Goal: Task Accomplishment & Management: Complete application form

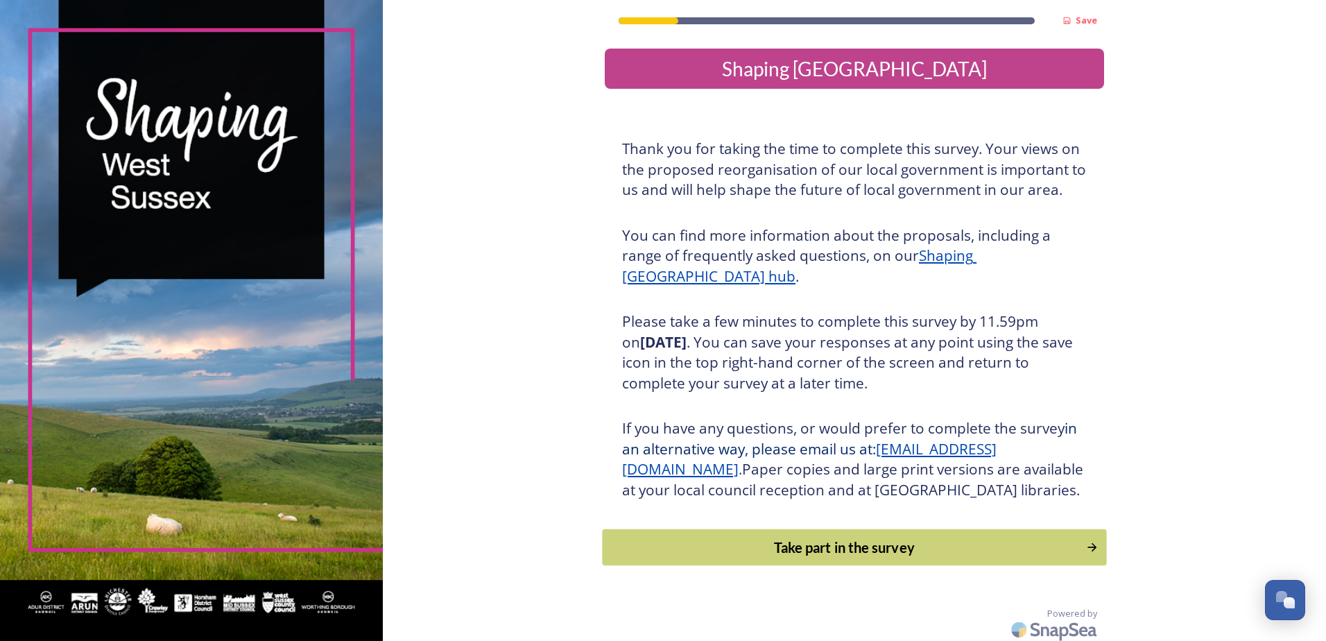
click at [880, 553] on button "Take part in the survey" at bounding box center [854, 547] width 504 height 37
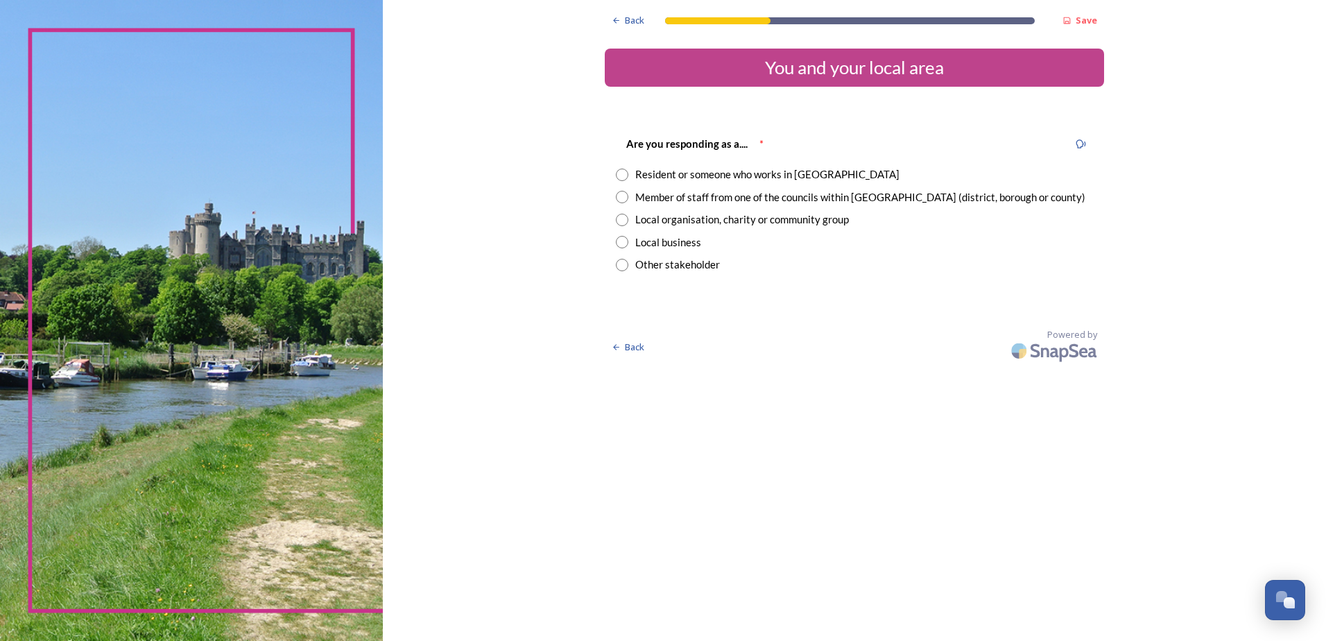
click at [643, 197] on div "Member of staff from one of the councils within [GEOGRAPHIC_DATA] (district, bo…" at bounding box center [860, 197] width 450 height 16
radio input "true"
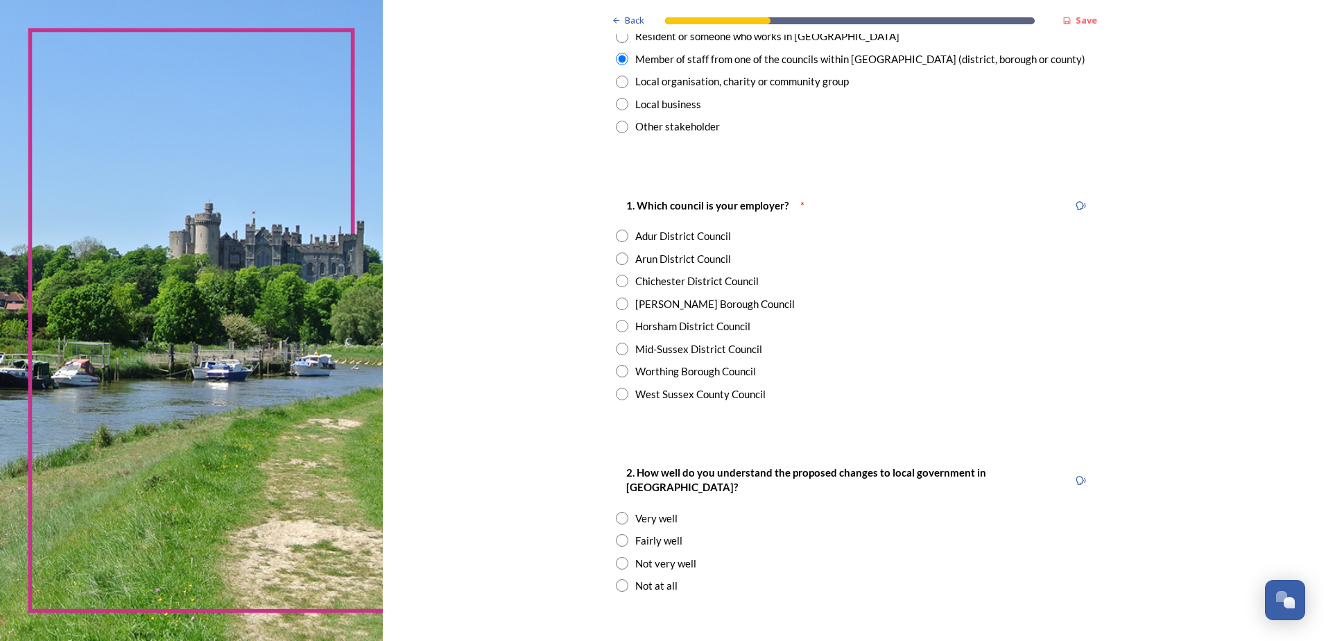
scroll to position [139, 0]
click at [642, 257] on div "Arun District Council" at bounding box center [683, 258] width 96 height 16
radio input "true"
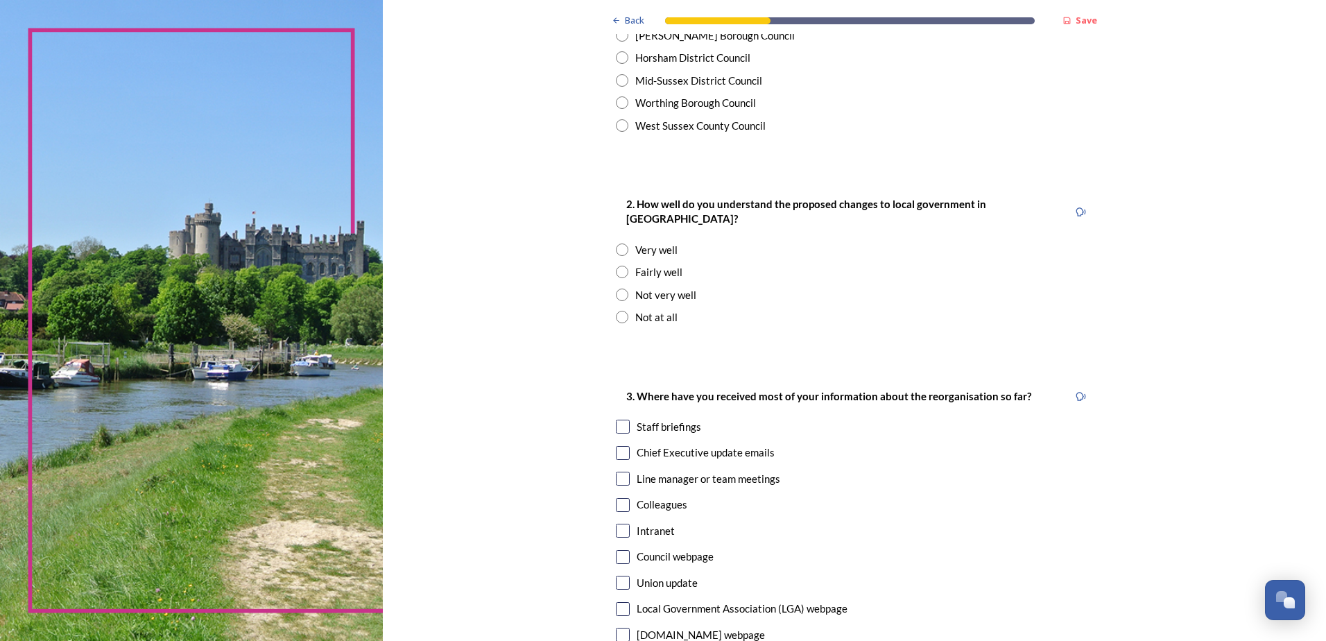
scroll to position [416, 0]
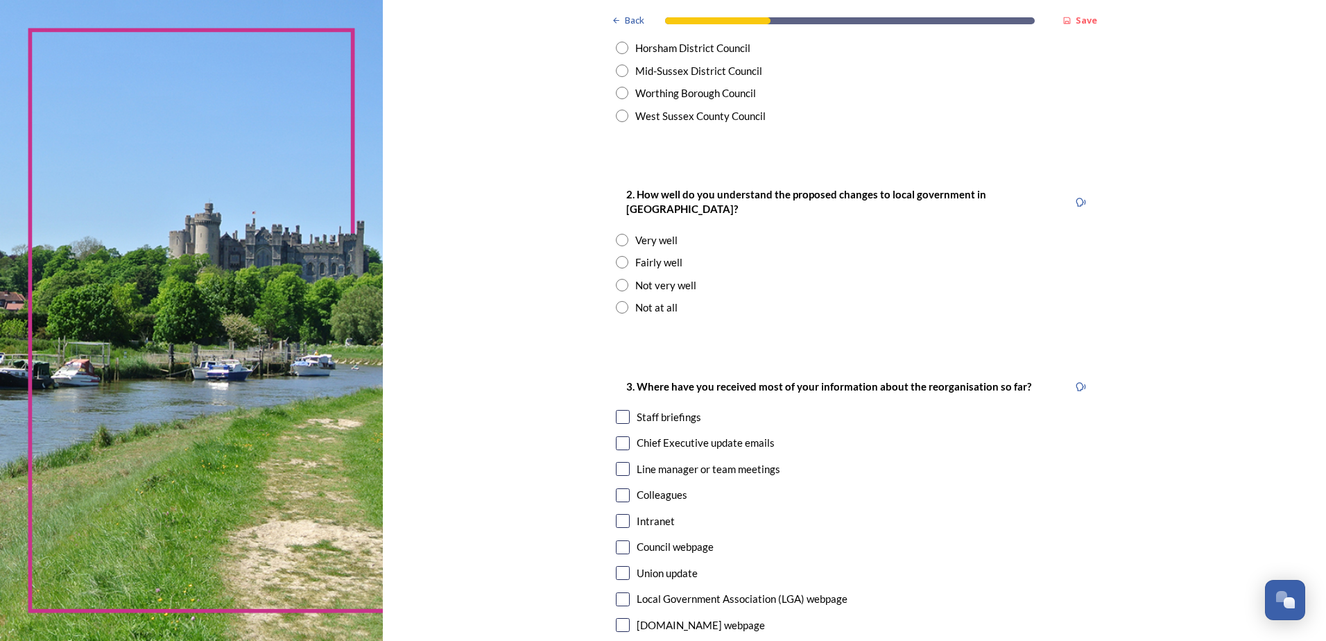
click at [665, 255] on div "Fairly well" at bounding box center [658, 263] width 47 height 16
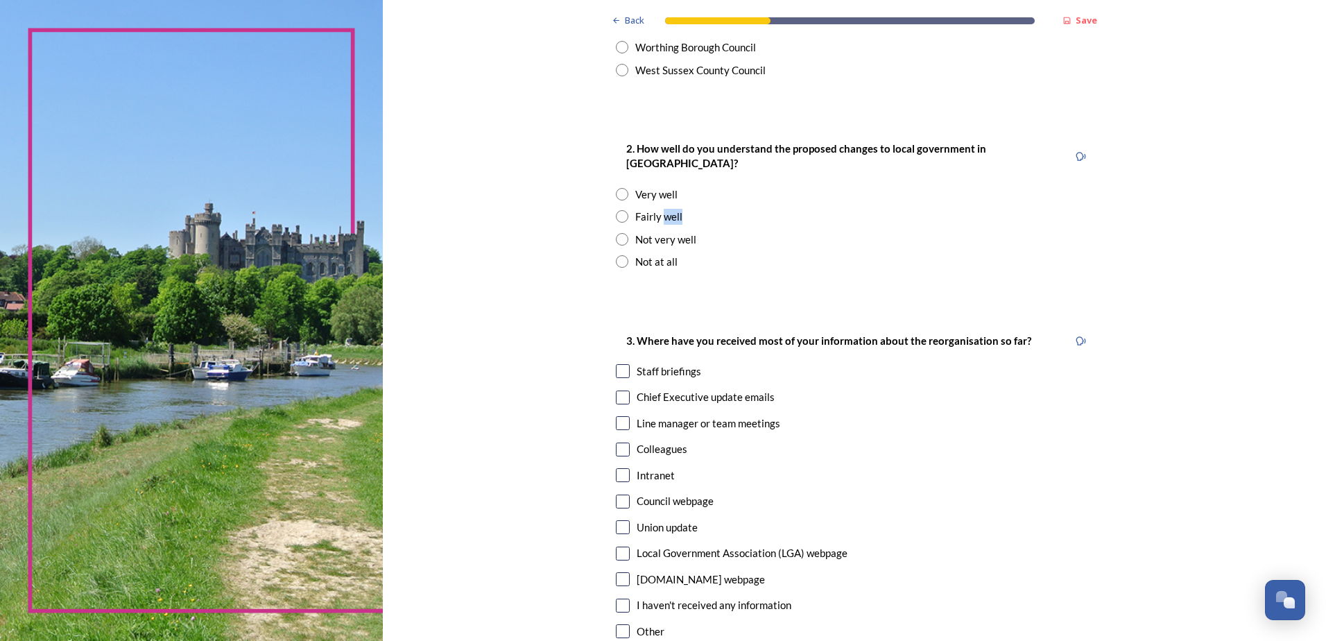
scroll to position [486, 0]
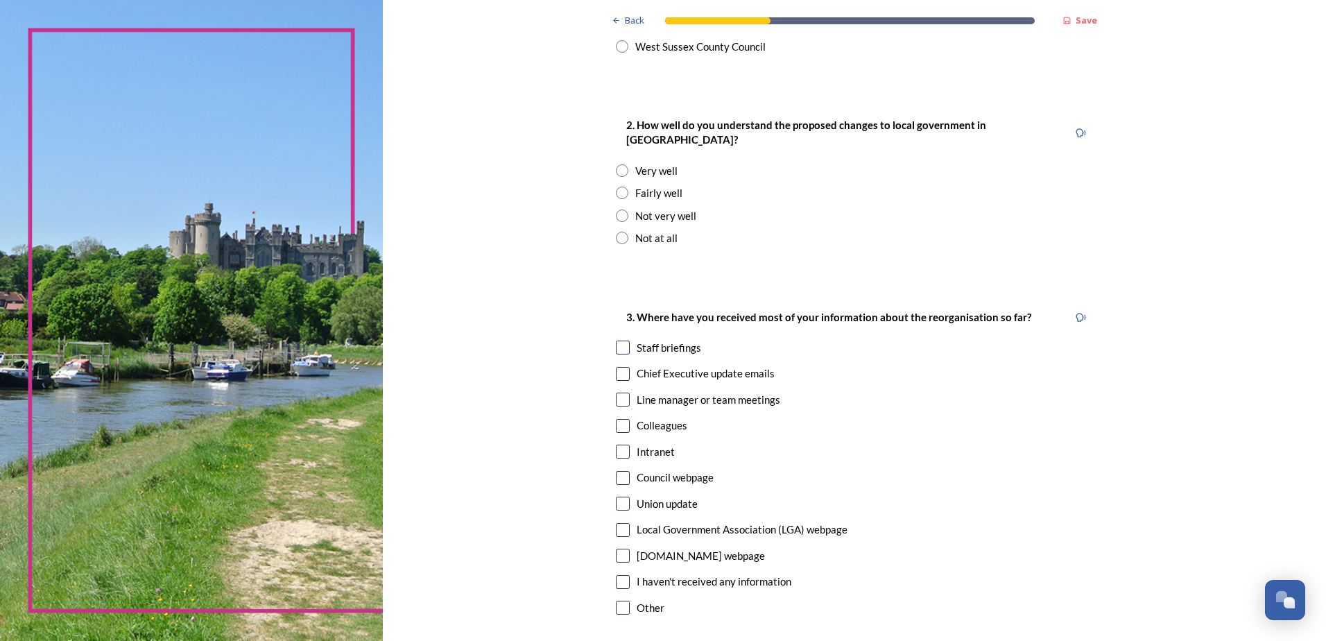
click at [627, 185] on div "Fairly well" at bounding box center [854, 193] width 477 height 16
radio input "true"
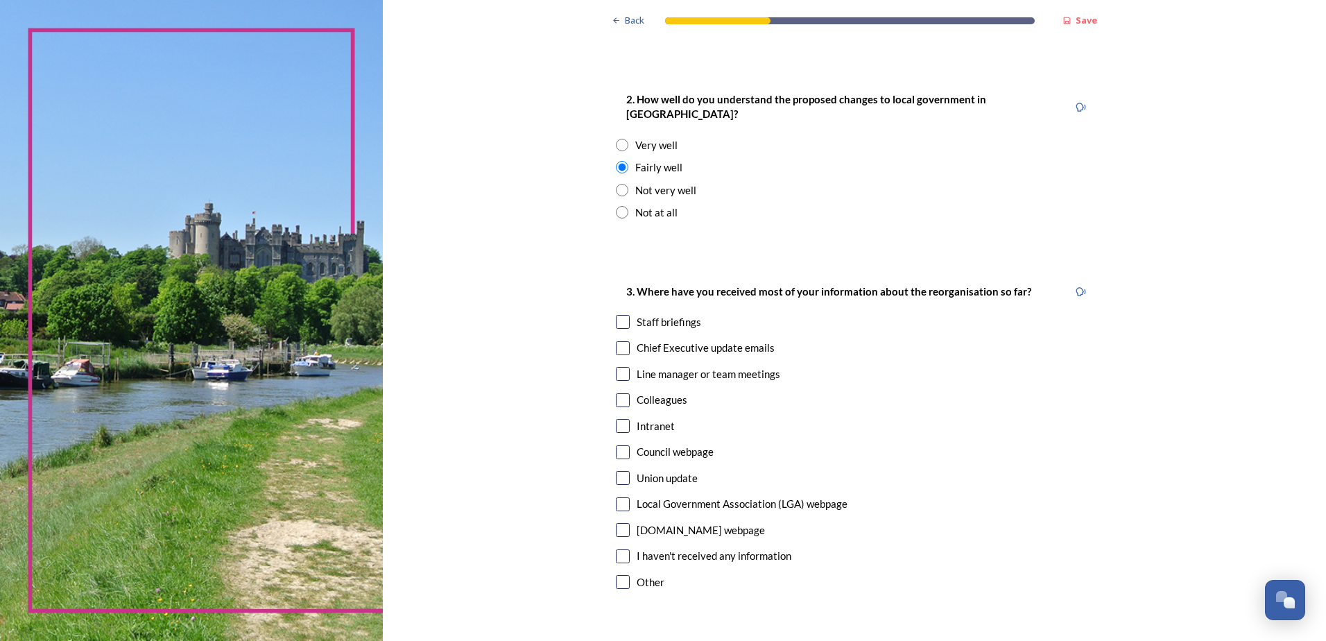
scroll to position [555, 0]
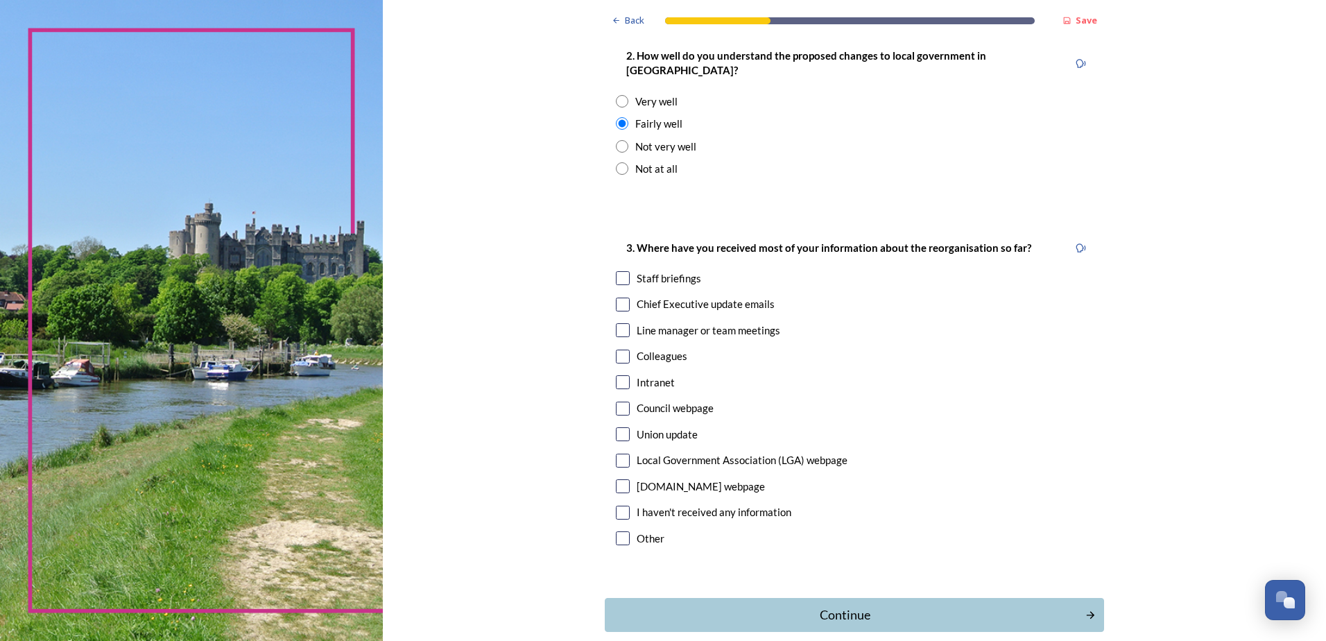
click at [674, 271] on div "Staff briefings" at bounding box center [669, 279] width 65 height 16
checkbox input "true"
click at [660, 348] on div "Colleagues" at bounding box center [662, 356] width 51 height 16
checkbox input "true"
click at [661, 375] on div "Intranet" at bounding box center [656, 383] width 38 height 16
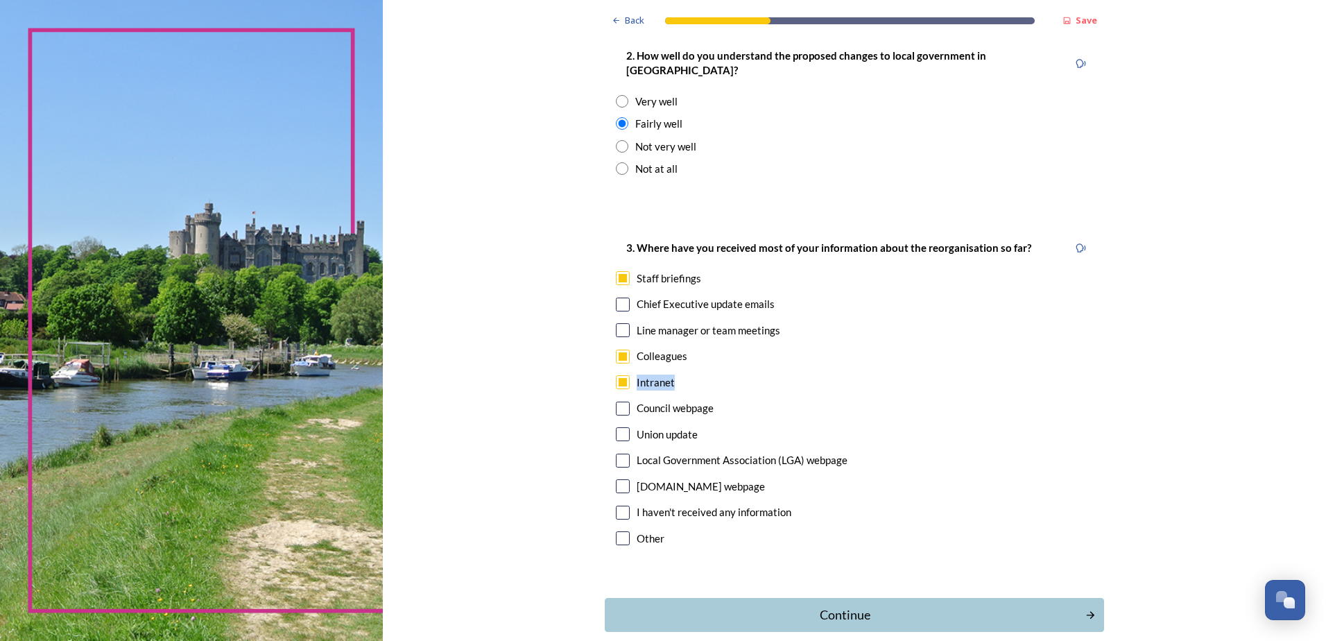
click at [661, 375] on div "Intranet" at bounding box center [656, 383] width 38 height 16
drag, startPoint x: 661, startPoint y: 366, endPoint x: 610, endPoint y: 370, distance: 50.8
click at [610, 370] on div "3. Where have you received most of your information about the reorganisation so…" at bounding box center [854, 394] width 499 height 339
click at [621, 375] on input "checkbox" at bounding box center [623, 382] width 14 height 14
checkbox input "true"
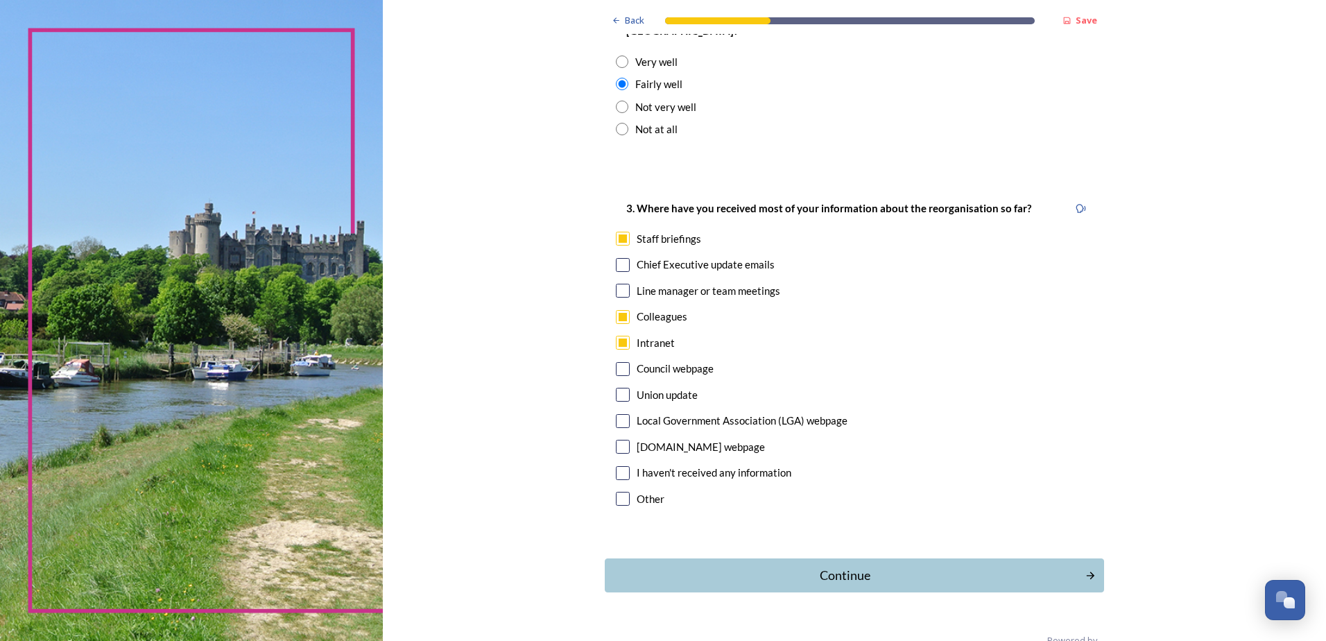
scroll to position [612, 0]
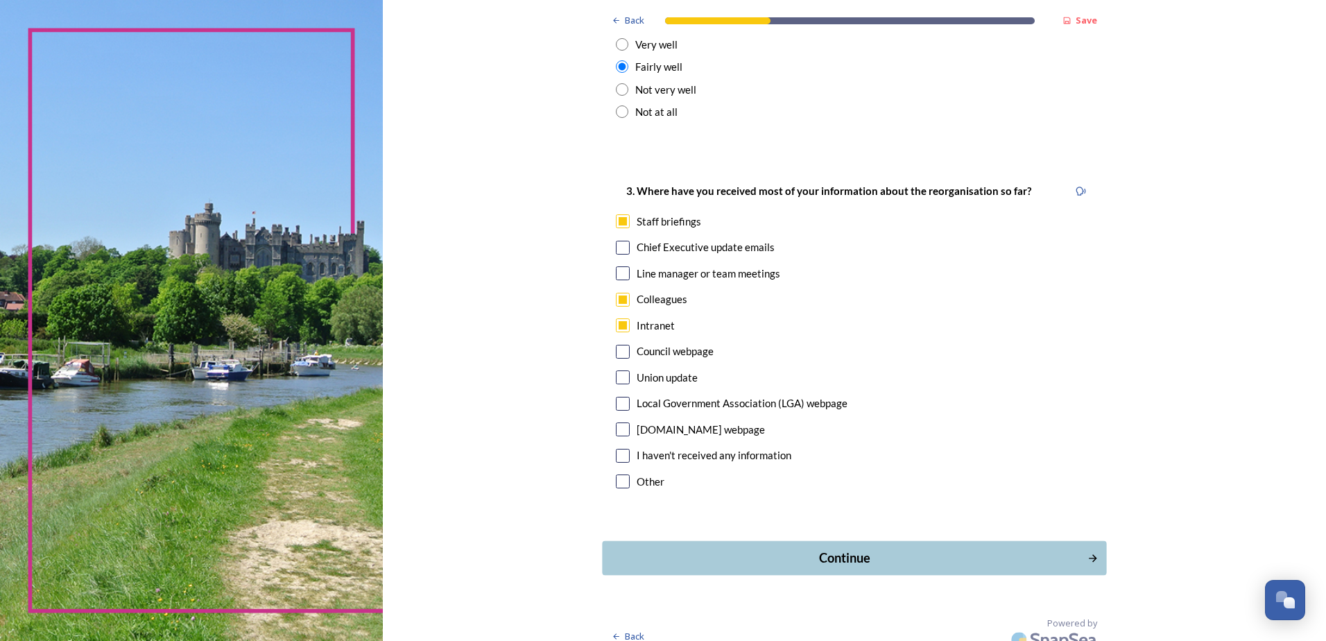
click at [802, 549] on div "Continue" at bounding box center [845, 558] width 470 height 19
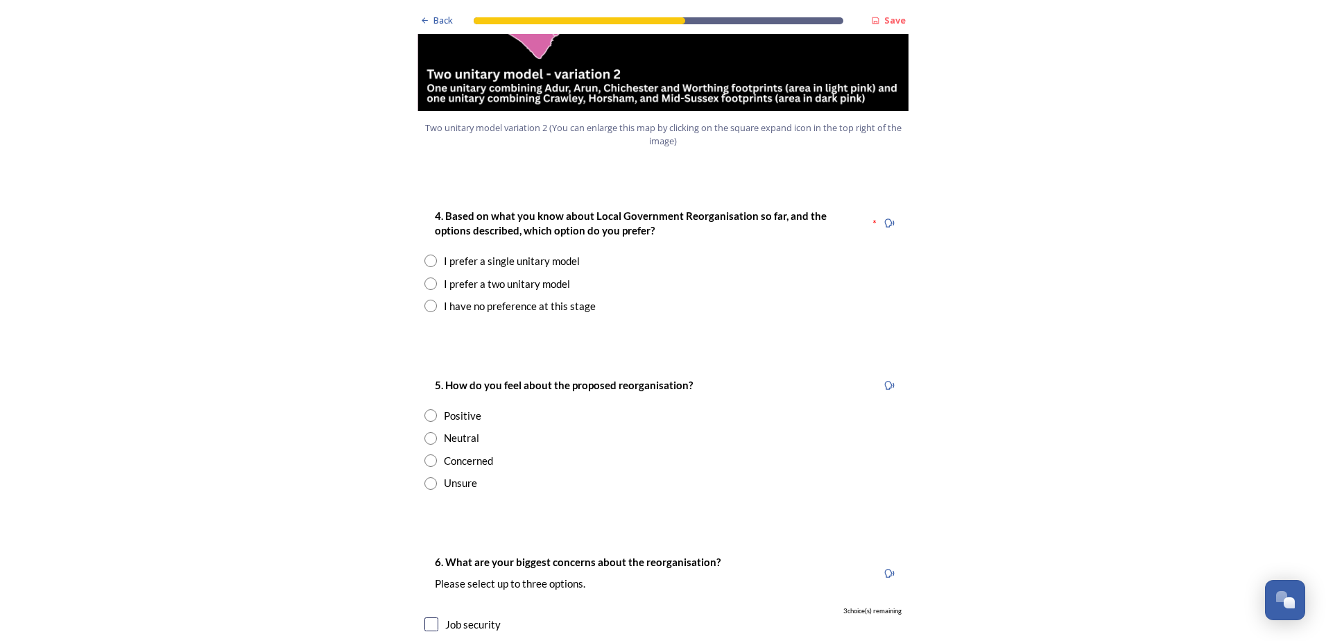
scroll to position [1734, 0]
click at [493, 275] on div "I prefer a two unitary model" at bounding box center [507, 283] width 126 height 16
radio input "true"
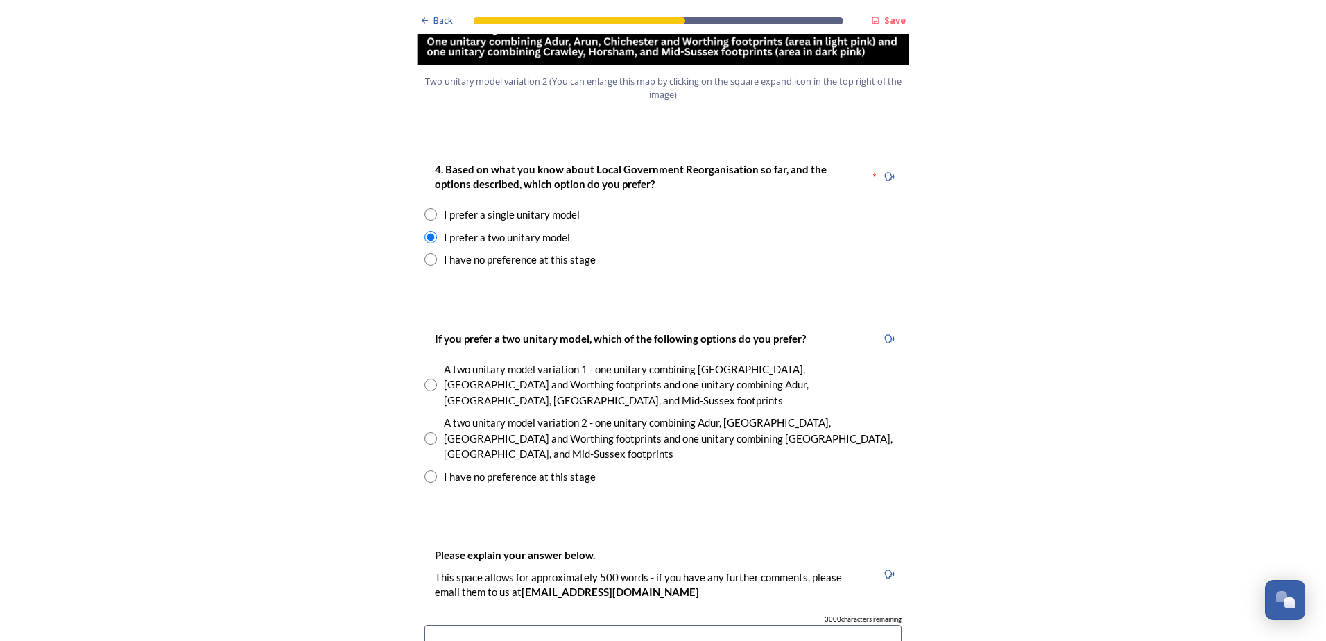
scroll to position [1873, 0]
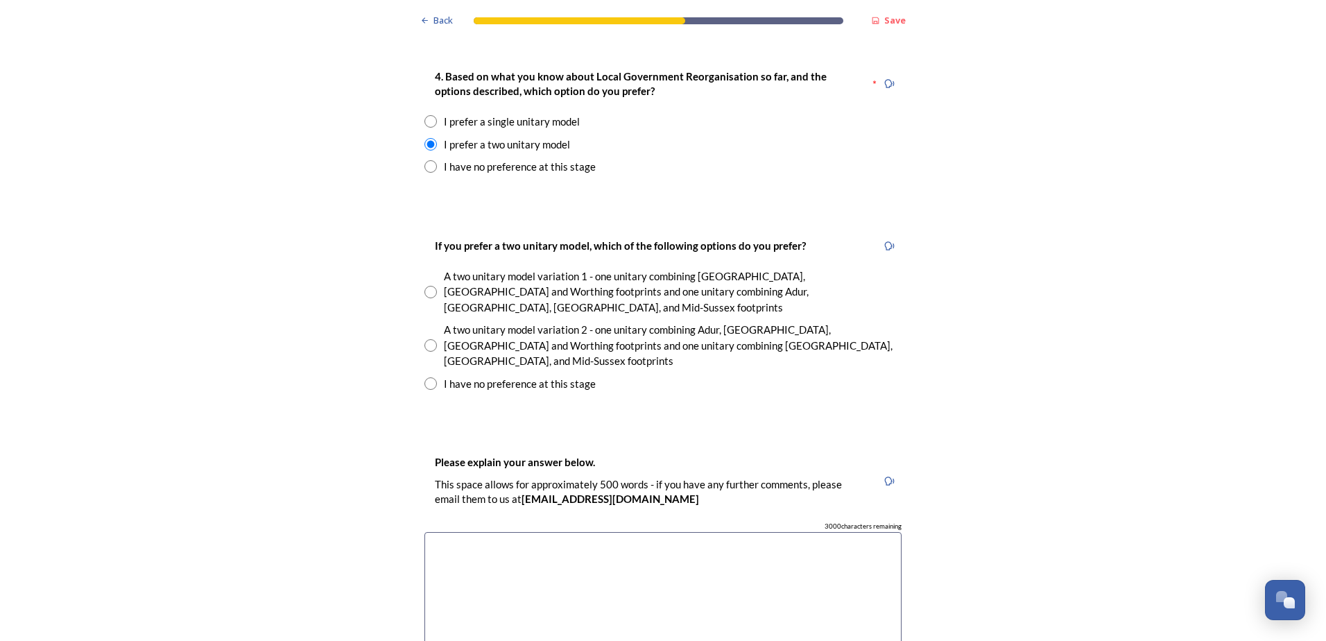
click at [726, 322] on div "A two unitary model variation 2 - one unitary combining Adur, Arun, Chichester …" at bounding box center [673, 345] width 458 height 47
radio input "true"
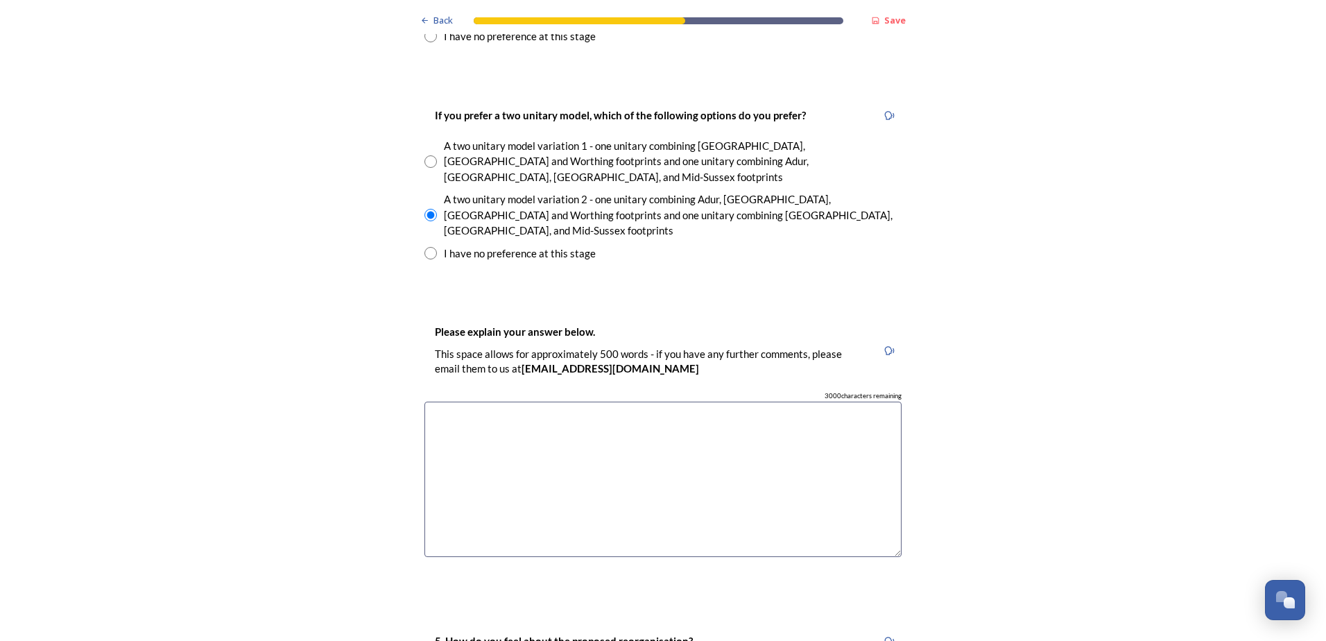
scroll to position [2012, 0]
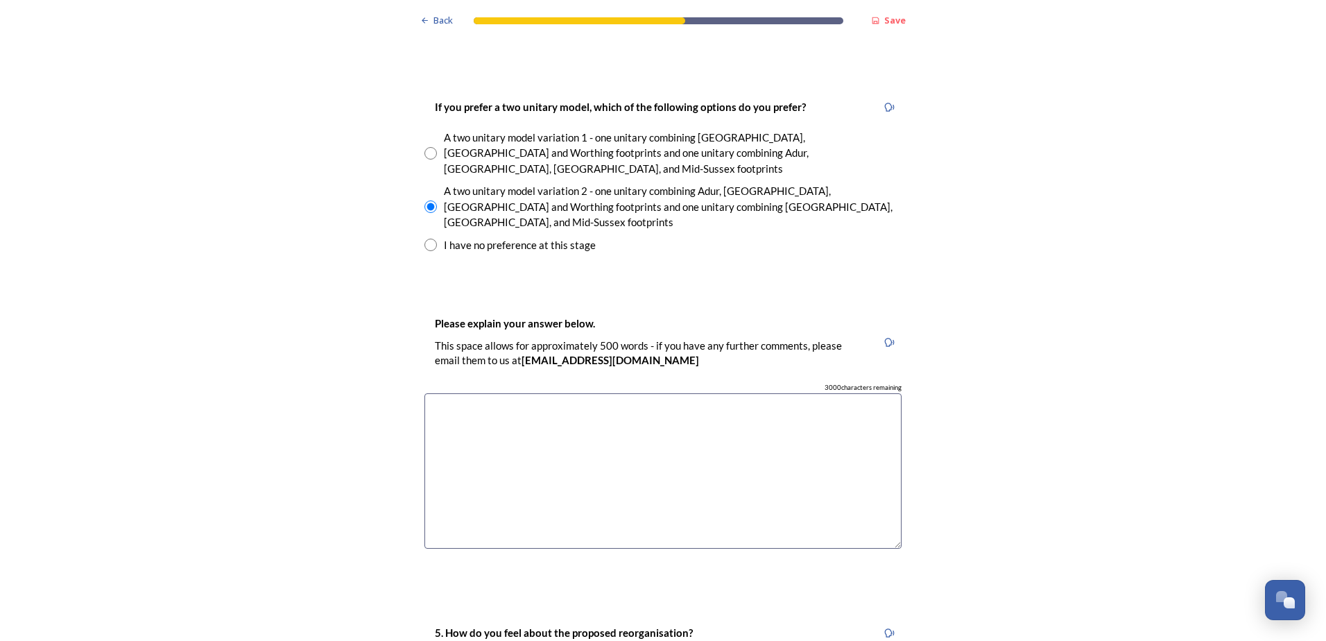
click at [679, 393] on textarea at bounding box center [663, 471] width 477 height 156
click at [635, 393] on textarea "A single unitary will be a monumental task to merge" at bounding box center [663, 471] width 477 height 156
click at [688, 393] on textarea "A single unitary will be a monumental task to merge" at bounding box center [663, 471] width 477 height 156
click at [873, 393] on textarea "A single unitary will be a monumental task to merge that could have repercussio…" at bounding box center [663, 471] width 477 height 156
drag, startPoint x: 515, startPoint y: 350, endPoint x: 494, endPoint y: 359, distance: 23.1
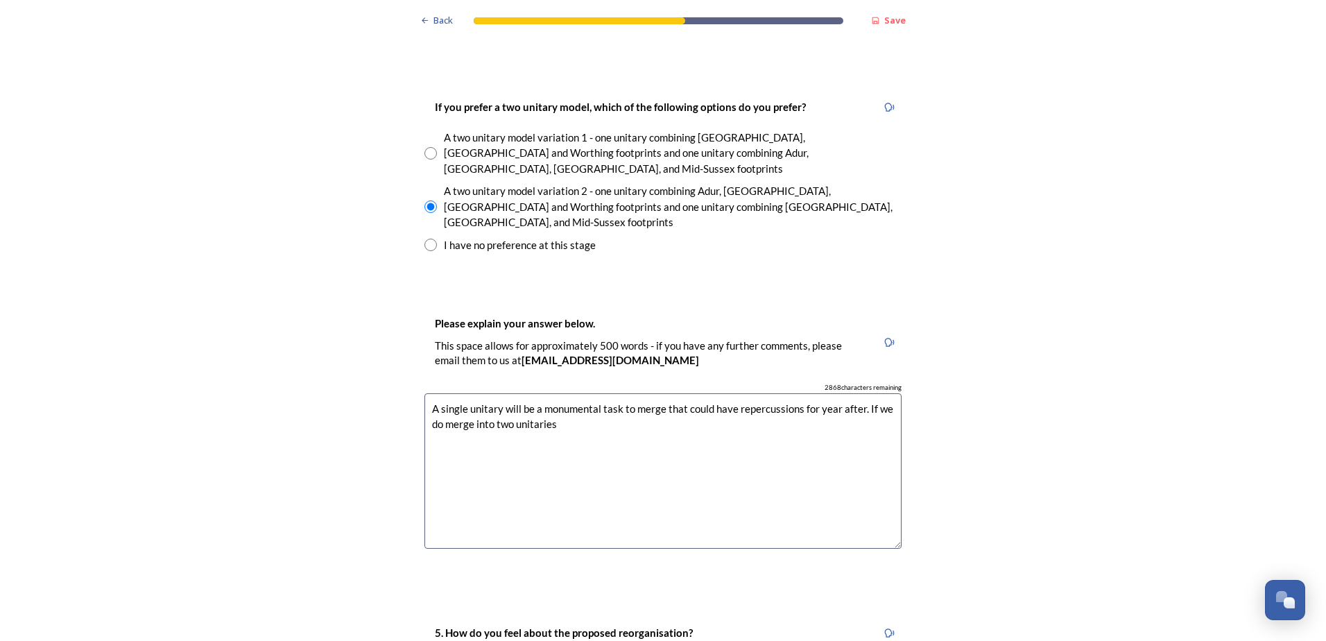
click at [494, 393] on textarea "A single unitary will be a monumental task to merge that could have repercussio…" at bounding box center [663, 471] width 477 height 156
click at [568, 393] on textarea "A single unitary will be a monumental task to merge that could have repercussio…" at bounding box center [663, 471] width 477 height 156
click at [493, 393] on textarea "A single unitary will be a monumental task to merge that could have repercussio…" at bounding box center [663, 471] width 477 height 156
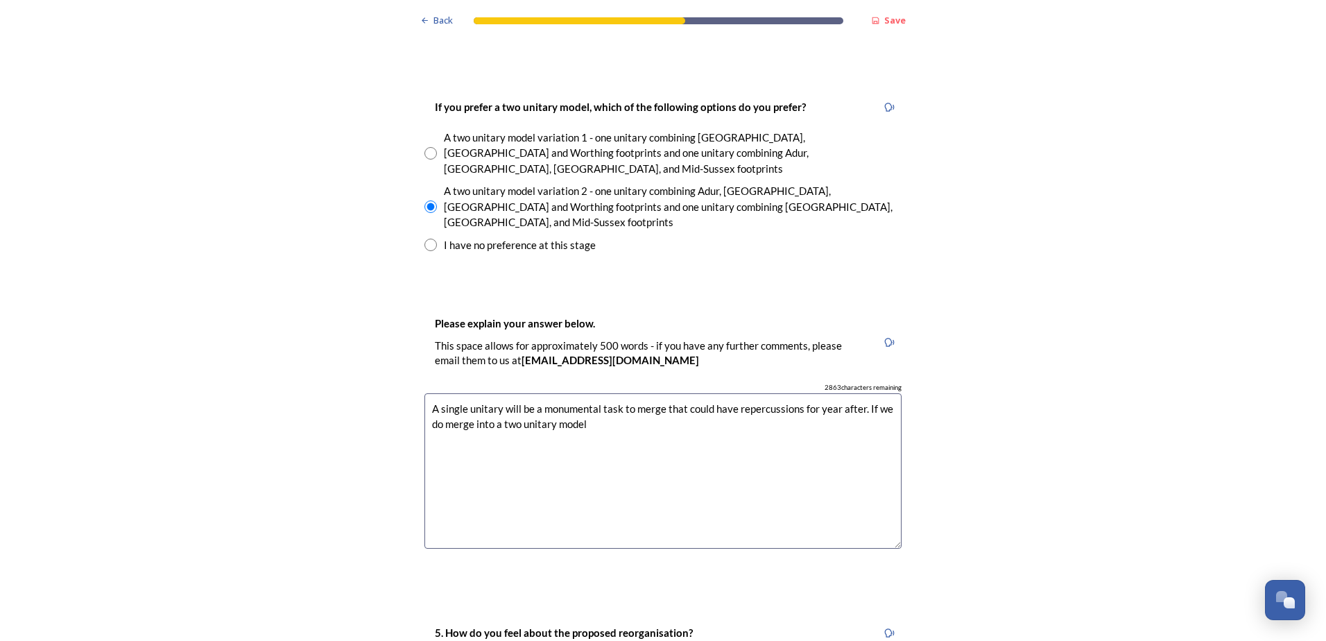
click at [591, 393] on textarea "A single unitary will be a monumental task to merge that could have repercussio…" at bounding box center [663, 471] width 477 height 156
drag, startPoint x: 669, startPoint y: 347, endPoint x: 721, endPoint y: 367, distance: 55.8
click at [706, 393] on textarea "A single unitary will be a monumental task to merge that could have repercussio…" at bounding box center [663, 471] width 477 height 156
click at [718, 393] on textarea "A single unitary will be a monumental task to merge that could have repercussio…" at bounding box center [663, 471] width 477 height 156
type textarea "A single unitary will be a monumental task to merge that could have repercussio…"
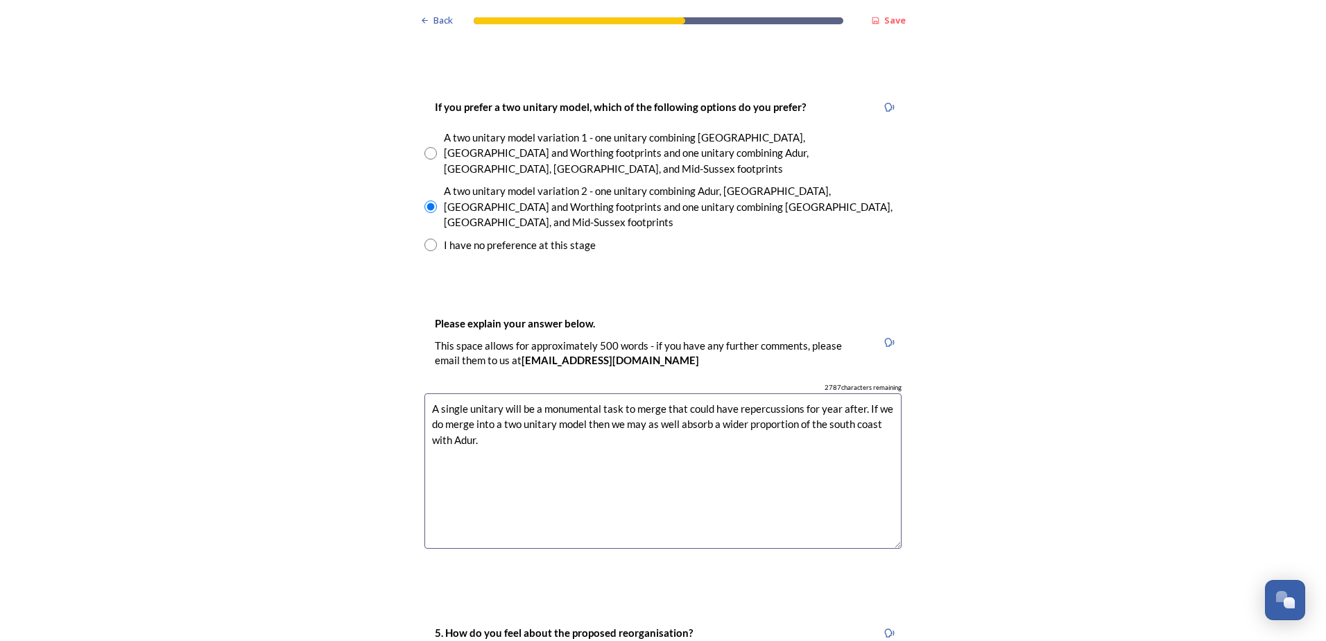
click at [945, 335] on div "Back Save Prioritising future services As explained on our Shaping West Sussex …" at bounding box center [663, 353] width 1326 height 4730
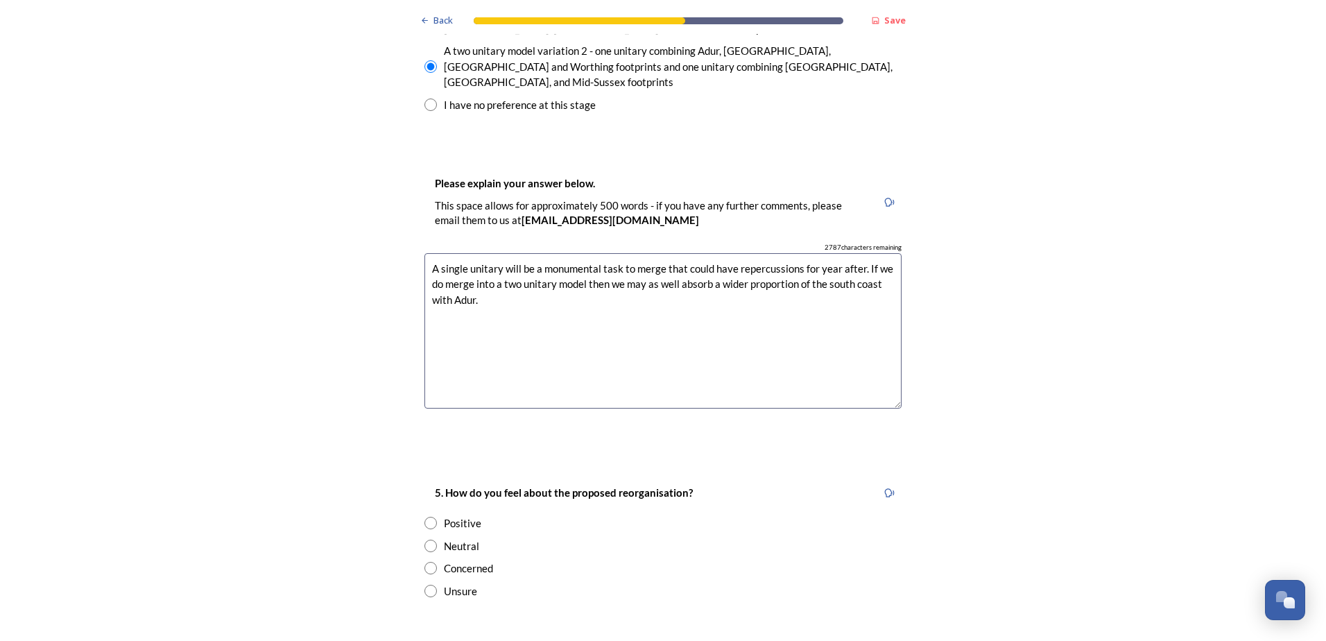
scroll to position [2359, 0]
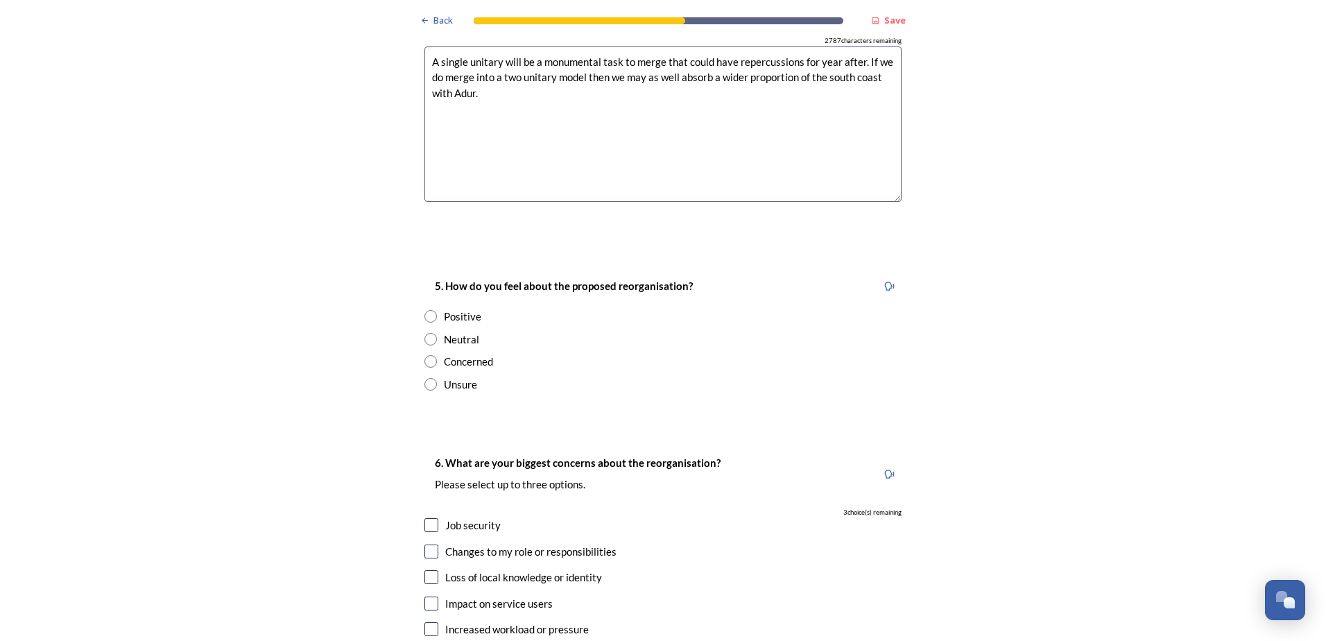
click at [425, 333] on input "radio" at bounding box center [431, 339] width 12 height 12
radio input "true"
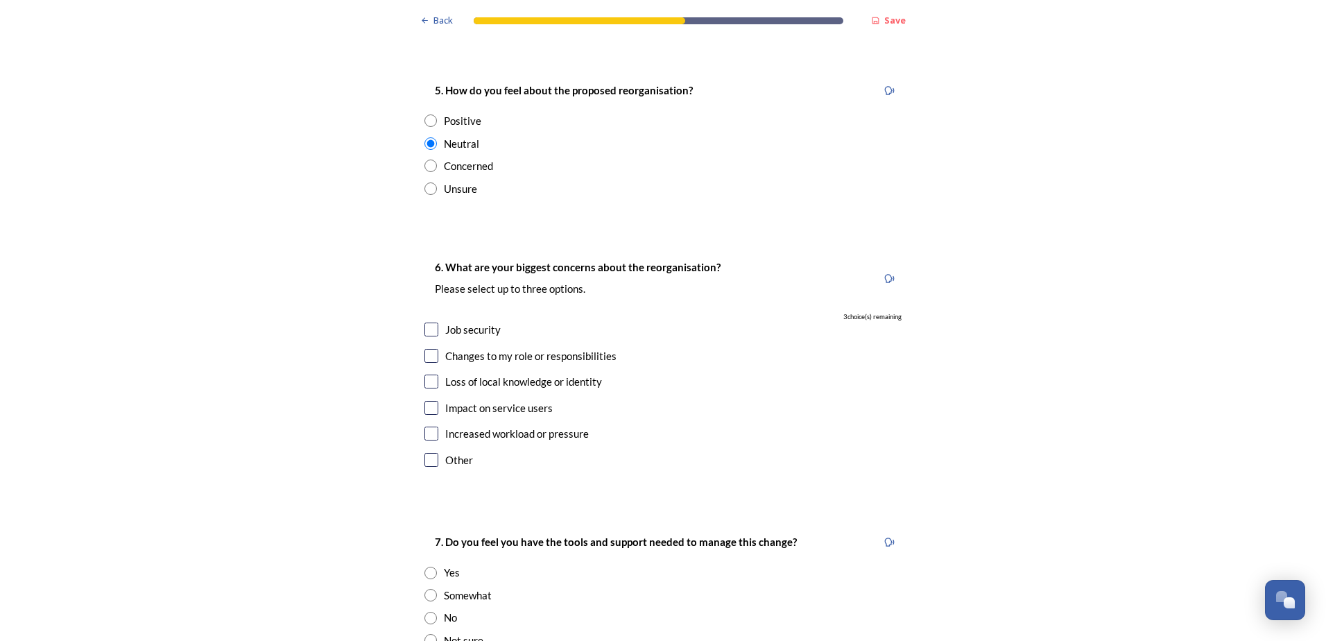
scroll to position [2567, 0]
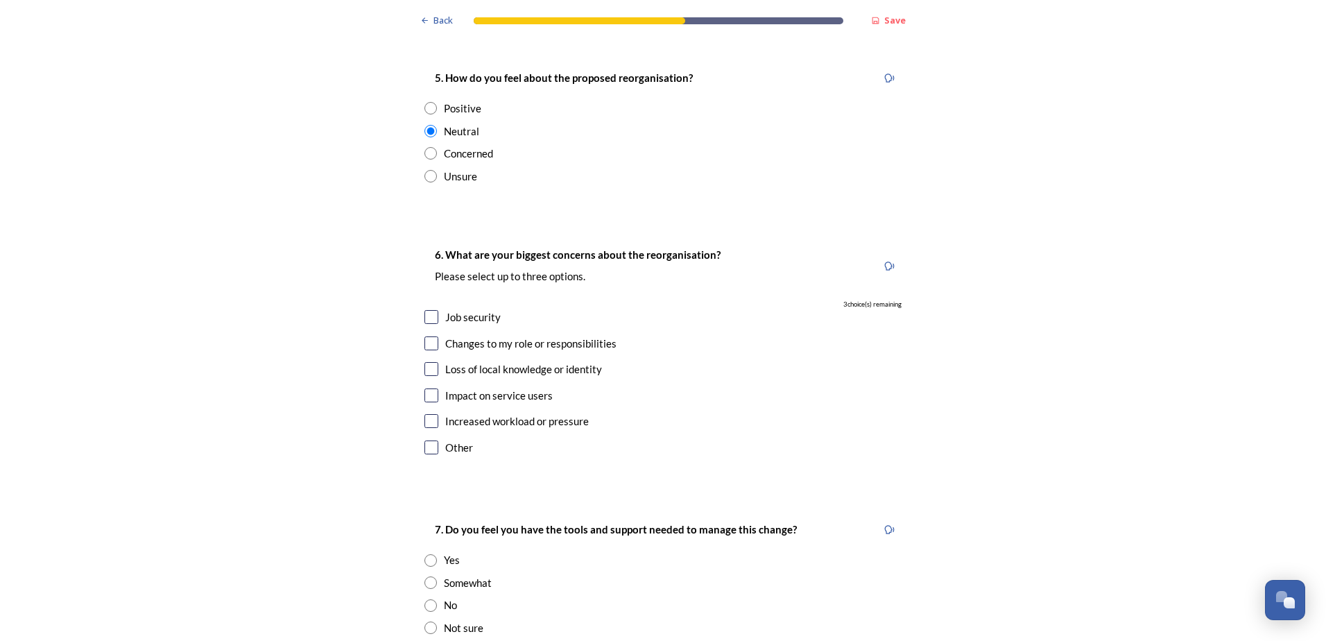
click at [469, 309] on div "Job security" at bounding box center [472, 317] width 55 height 16
checkbox input "true"
click at [475, 336] on div "Changes to my role or responsibilities" at bounding box center [530, 344] width 171 height 16
checkbox input "true"
click at [473, 413] on div "Increased workload or pressure" at bounding box center [517, 421] width 144 height 16
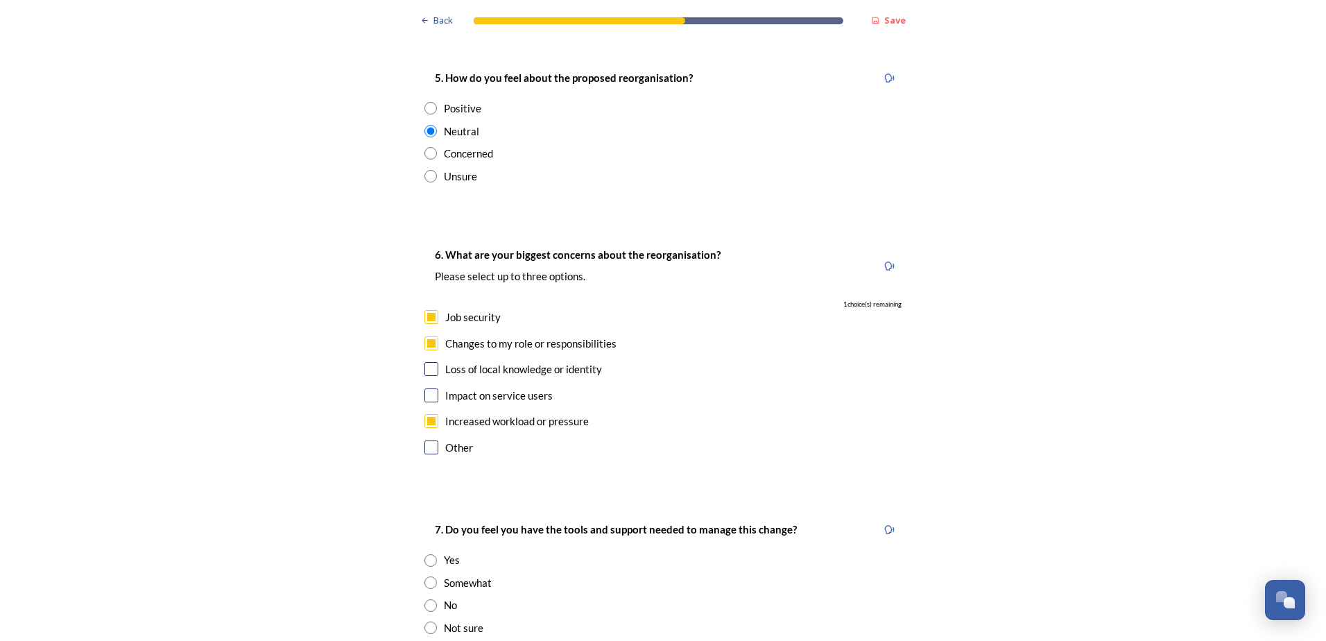
checkbox input "true"
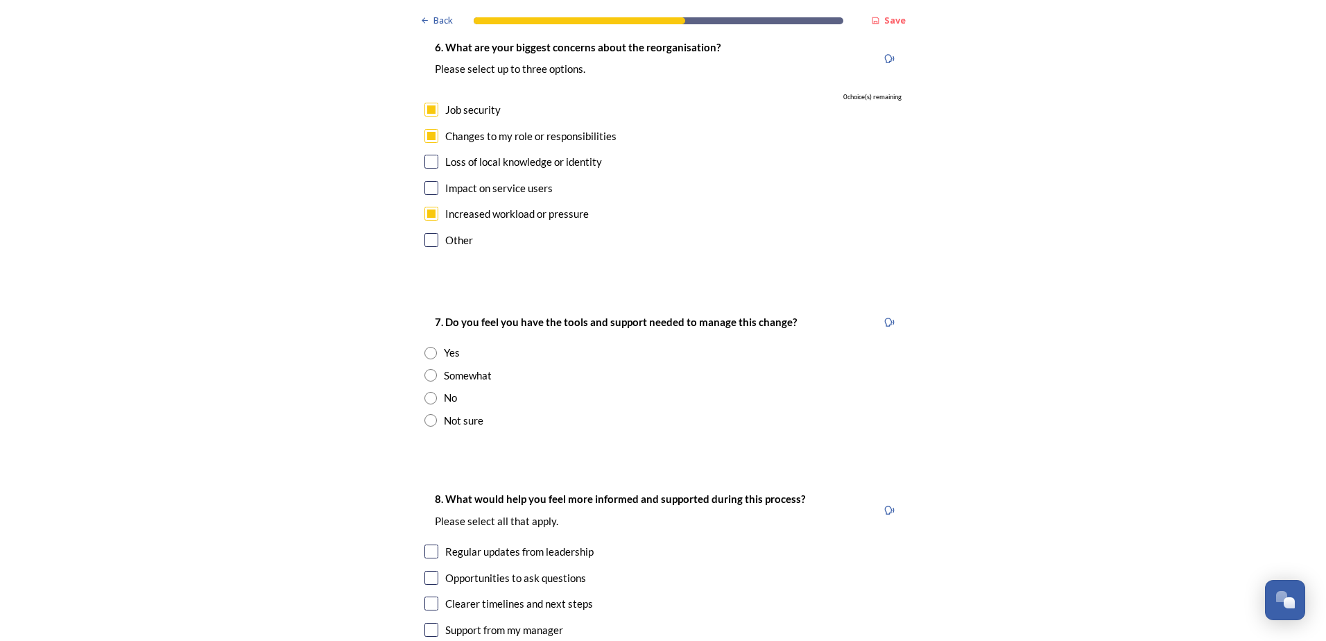
scroll to position [2775, 0]
click at [444, 367] on div "Somewhat" at bounding box center [468, 375] width 48 height 16
click at [472, 412] on div "Not sure" at bounding box center [464, 420] width 40 height 16
radio input "false"
click at [472, 412] on div "Not sure" at bounding box center [464, 420] width 40 height 16
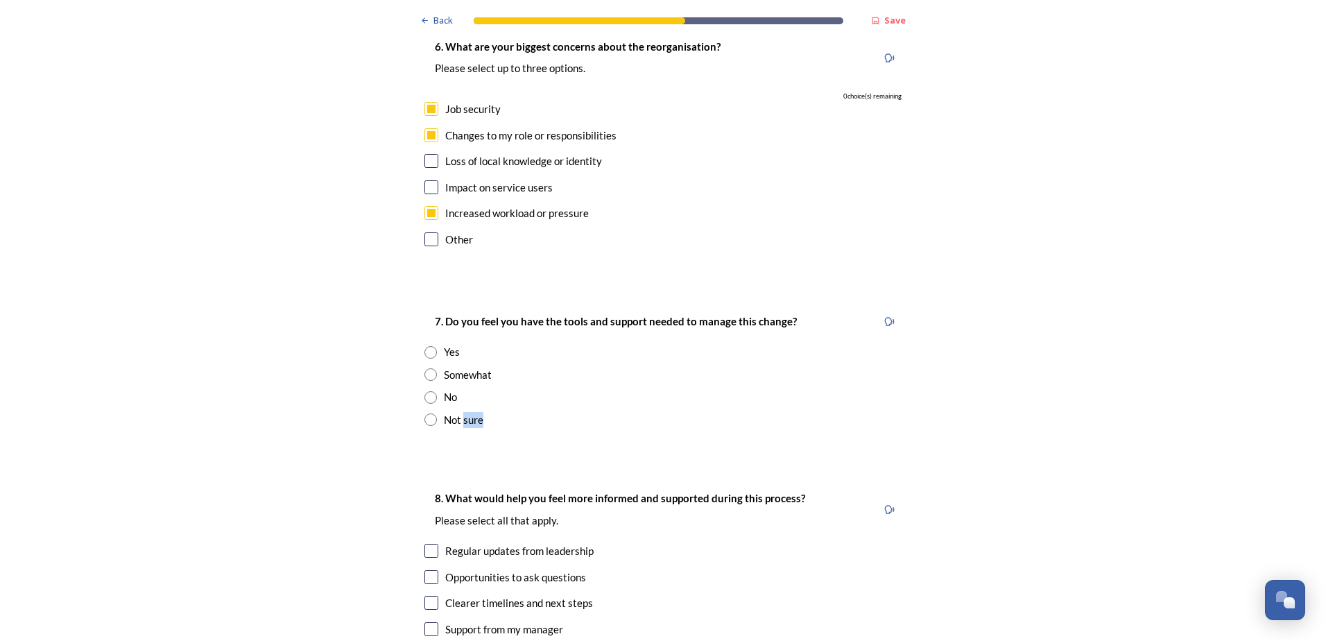
drag, startPoint x: 472, startPoint y: 350, endPoint x: 429, endPoint y: 352, distance: 42.3
click at [429, 413] on input "radio" at bounding box center [431, 419] width 12 height 12
radio input "true"
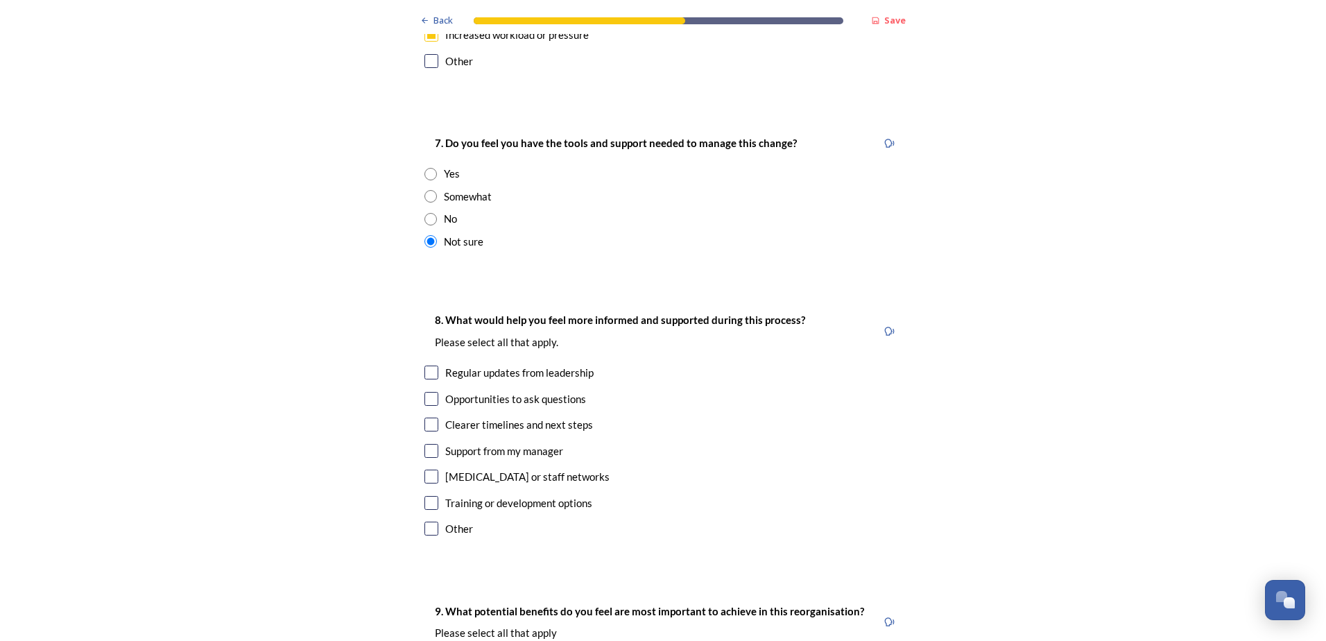
scroll to position [2983, 0]
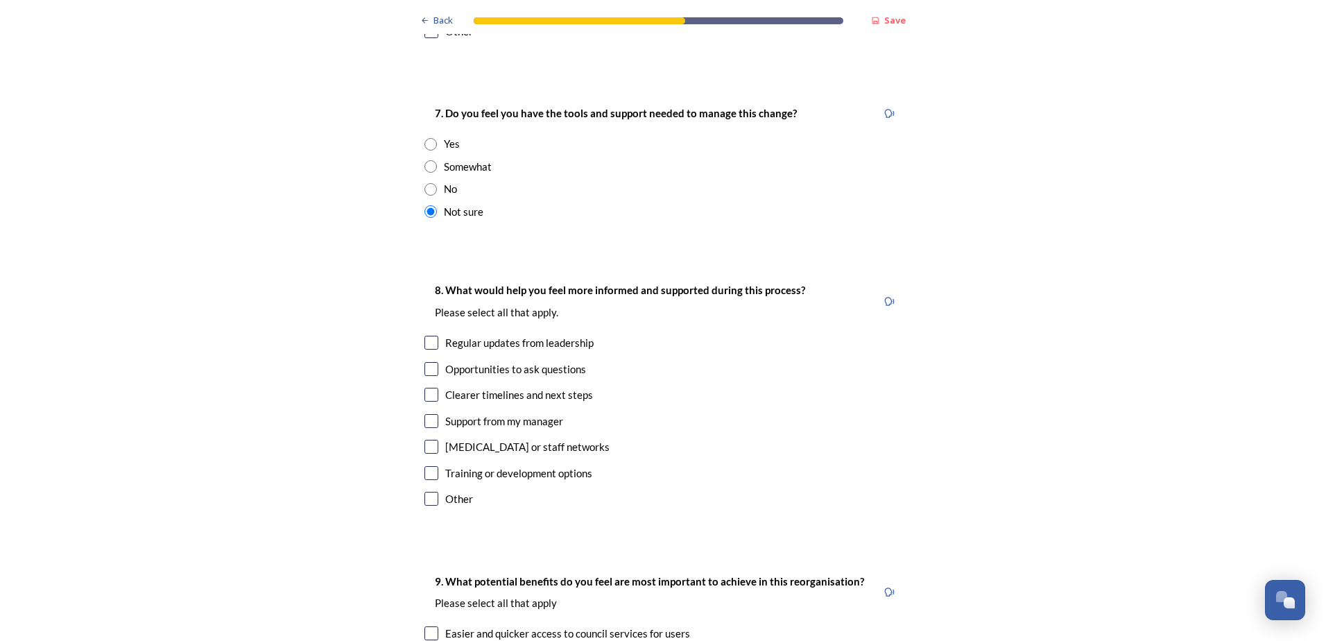
click at [477, 335] on div "Regular updates from leadership" at bounding box center [519, 343] width 148 height 16
checkbox input "true"
click at [477, 387] on div "Clearer timelines and next steps" at bounding box center [519, 395] width 148 height 16
checkbox input "true"
click at [476, 465] on div "Training or development options" at bounding box center [518, 473] width 147 height 16
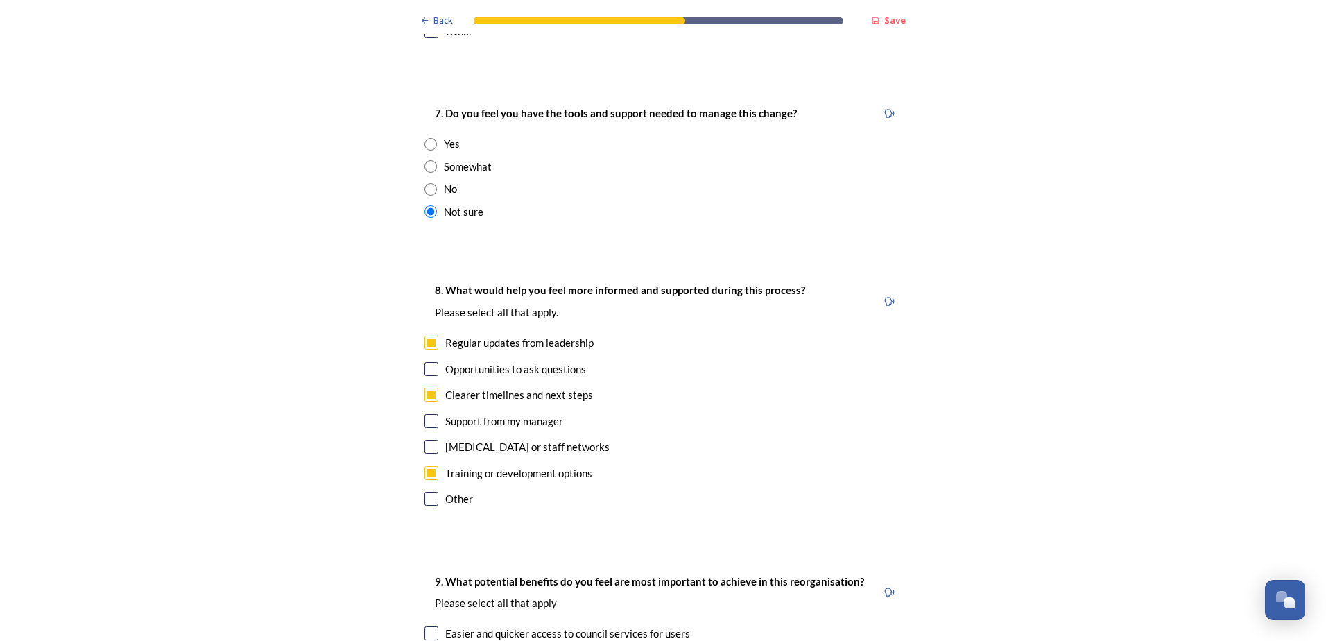
click at [476, 465] on div "Training or development options" at bounding box center [518, 473] width 147 height 16
click at [425, 466] on input "checkbox" at bounding box center [432, 473] width 14 height 14
checkbox input "true"
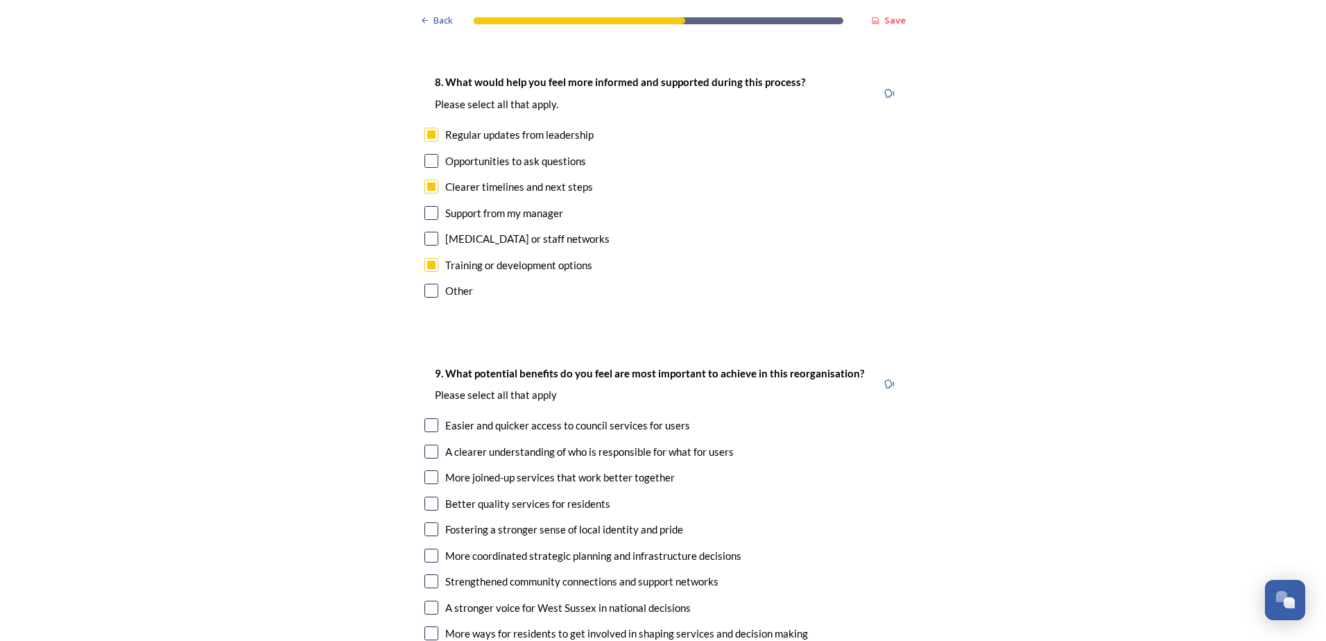
scroll to position [3260, 0]
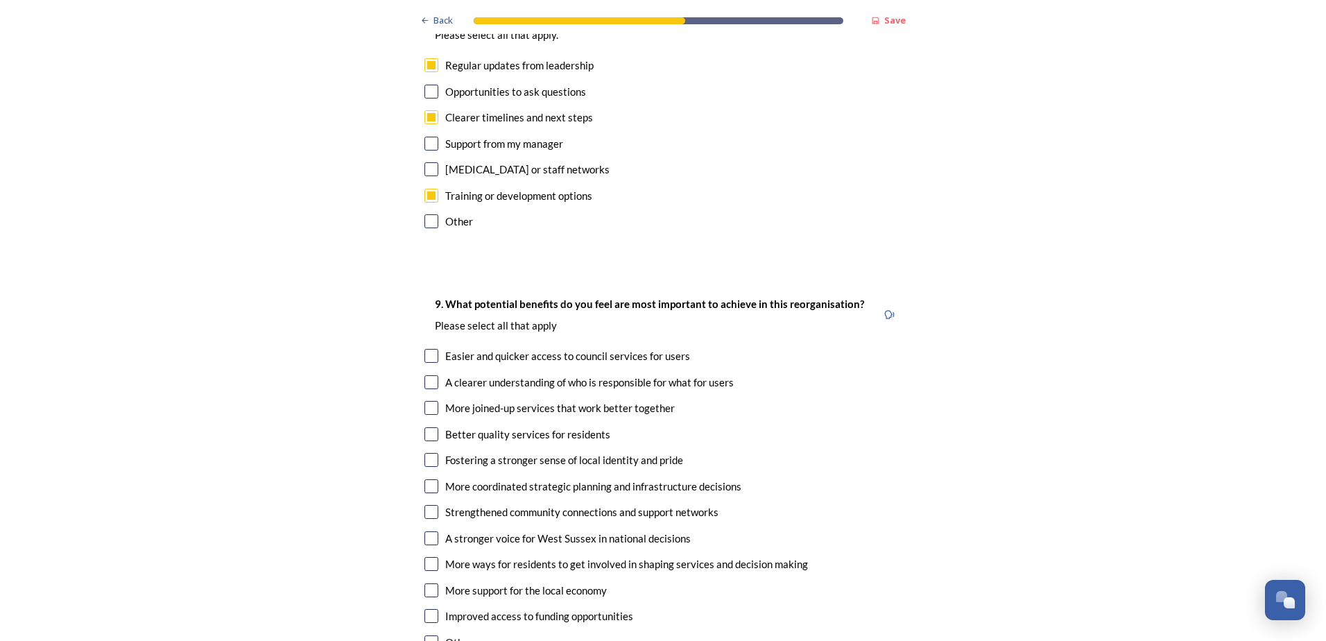
click at [426, 349] on input "checkbox" at bounding box center [432, 356] width 14 height 14
checkbox input "true"
click at [433, 375] on input "checkbox" at bounding box center [432, 382] width 14 height 14
checkbox input "true"
click at [431, 401] on input "checkbox" at bounding box center [432, 408] width 14 height 14
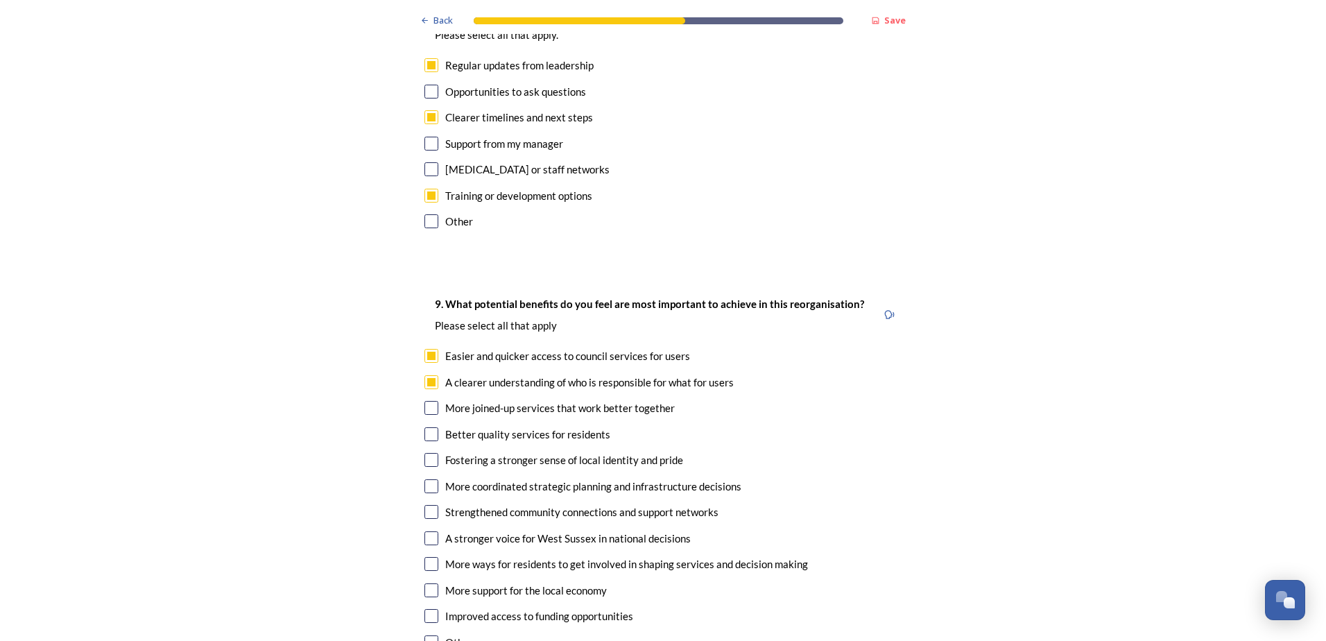
checkbox input "true"
click at [430, 609] on input "checkbox" at bounding box center [432, 616] width 14 height 14
checkbox input "true"
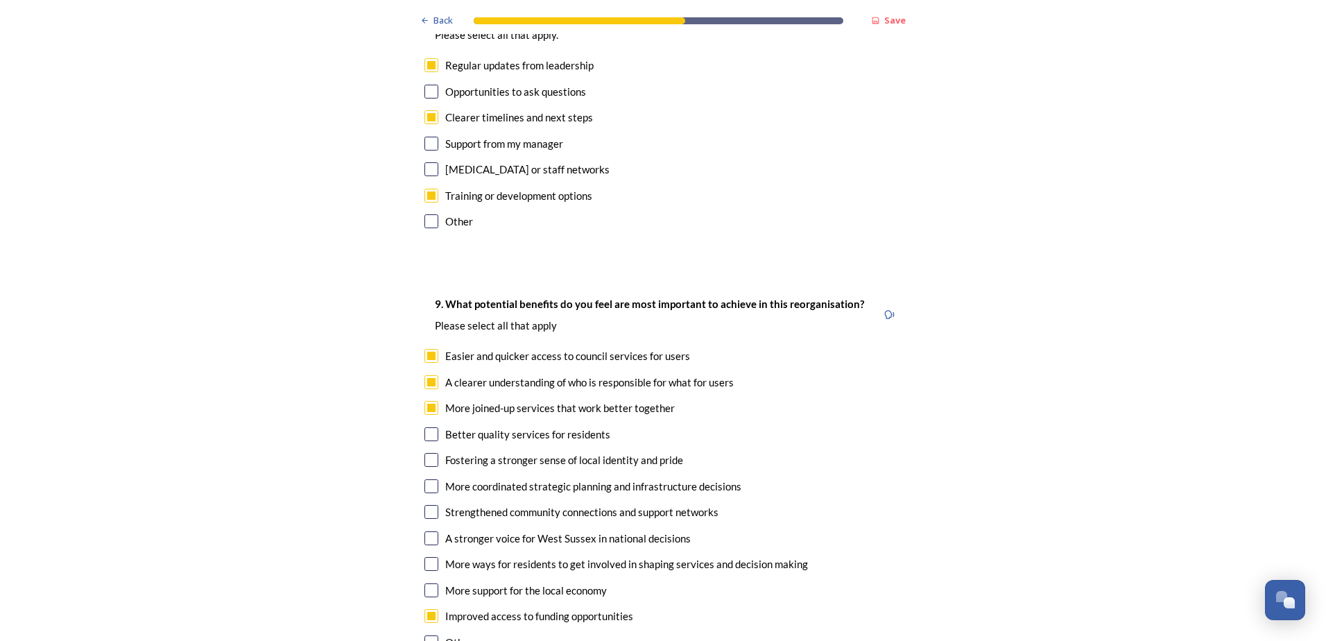
click at [430, 583] on input "checkbox" at bounding box center [432, 590] width 14 height 14
click at [428, 583] on input "checkbox" at bounding box center [432, 590] width 14 height 14
checkbox input "false"
click at [431, 505] on input "checkbox" at bounding box center [432, 512] width 14 height 14
checkbox input "true"
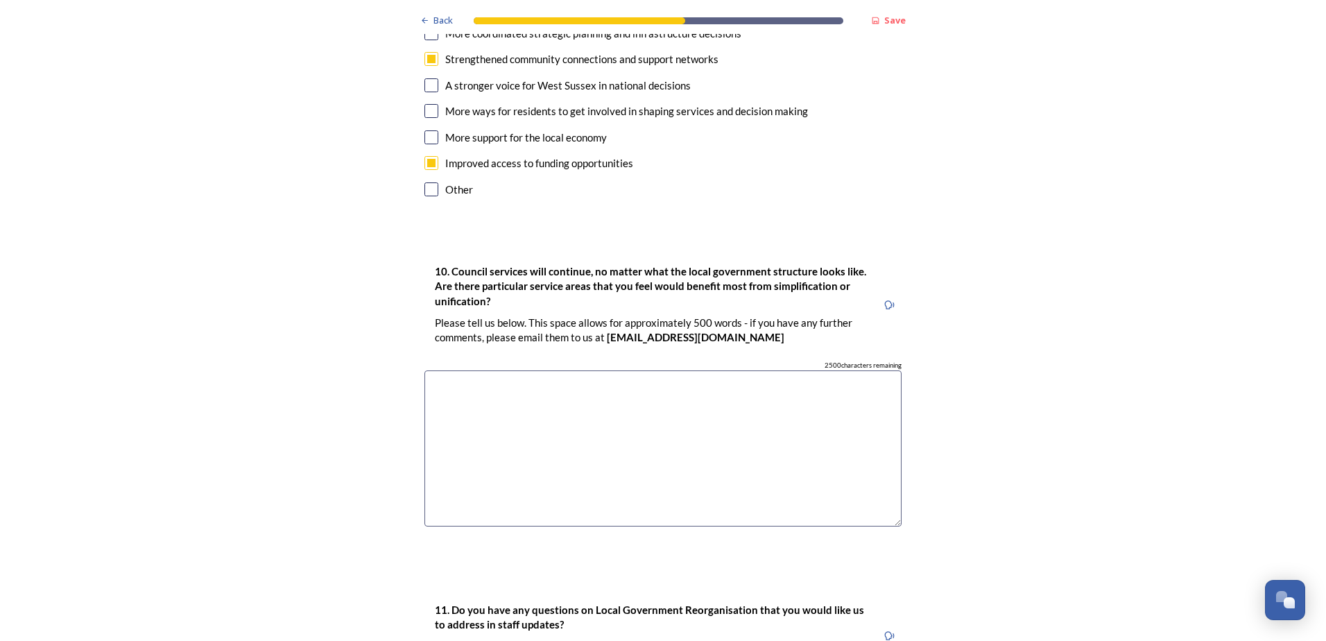
scroll to position [3746, 0]
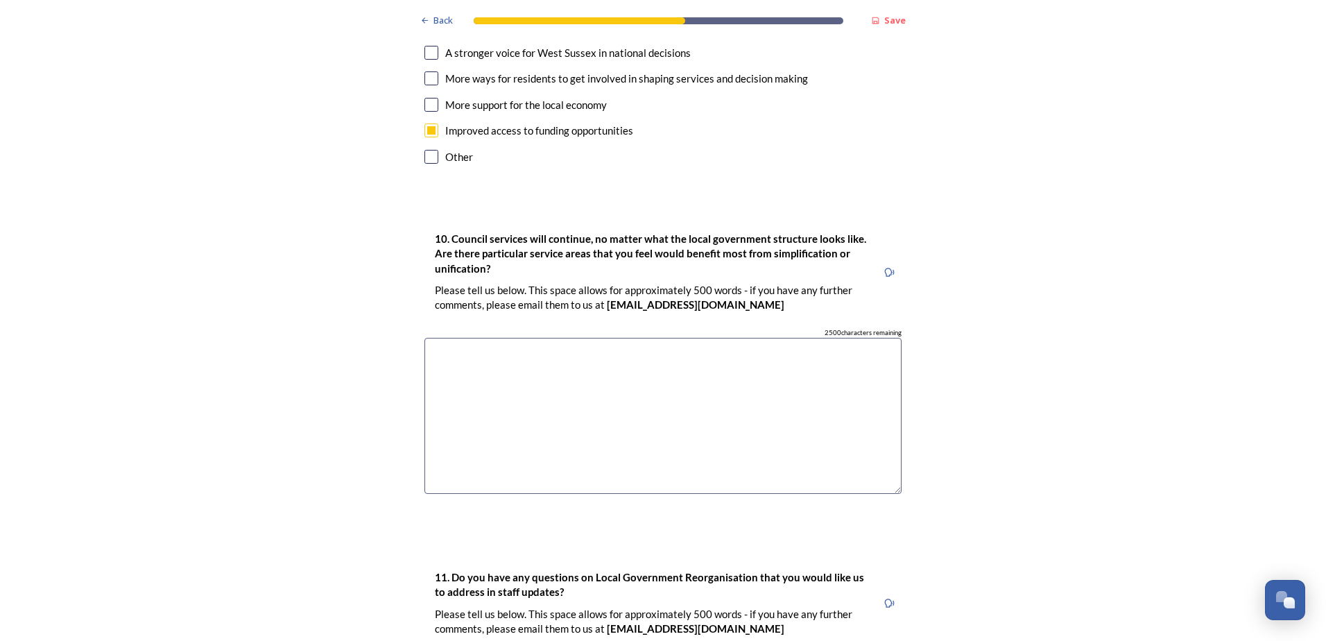
click at [541, 338] on textarea at bounding box center [663, 416] width 477 height 156
click at [637, 338] on textarea "Infrastructure, particularly roads and signage" at bounding box center [663, 416] width 477 height 156
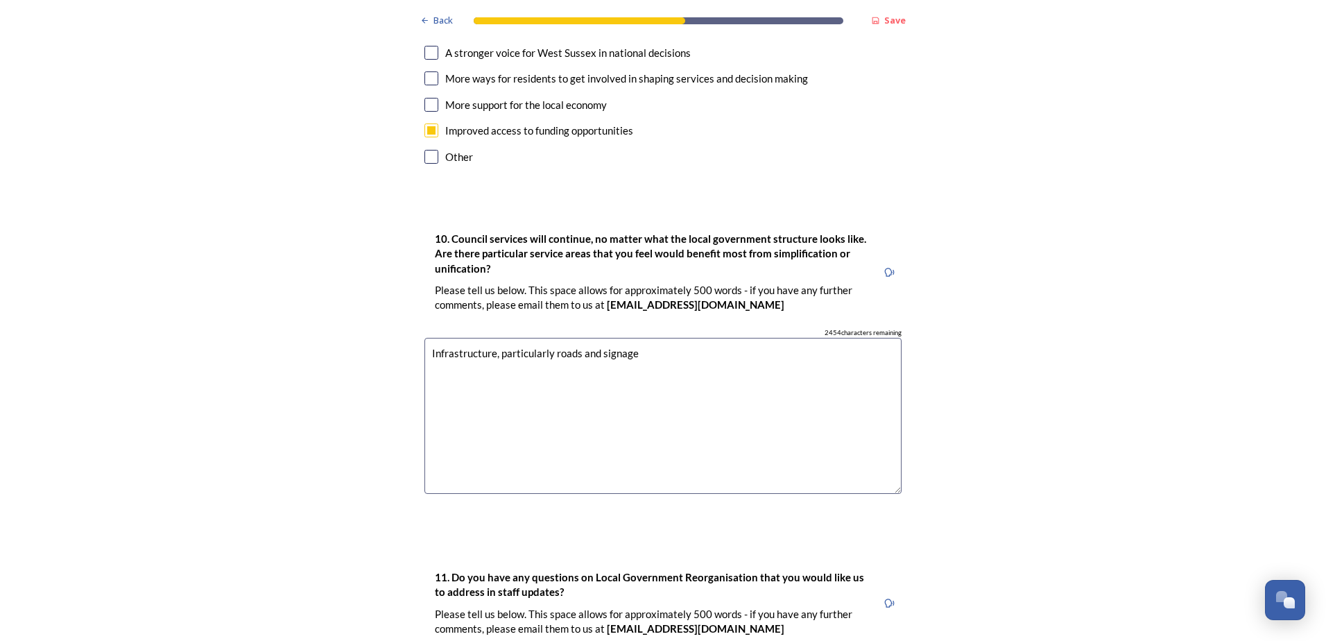
click at [637, 338] on textarea "Infrastructure, particularly roads and signage" at bounding box center [663, 416] width 477 height 156
click at [642, 338] on textarea "Infrastructure, particularly roads and signage" at bounding box center [663, 416] width 477 height 156
click at [663, 338] on textarea "Infrastructure, particularly roads and signage" at bounding box center [663, 416] width 477 height 156
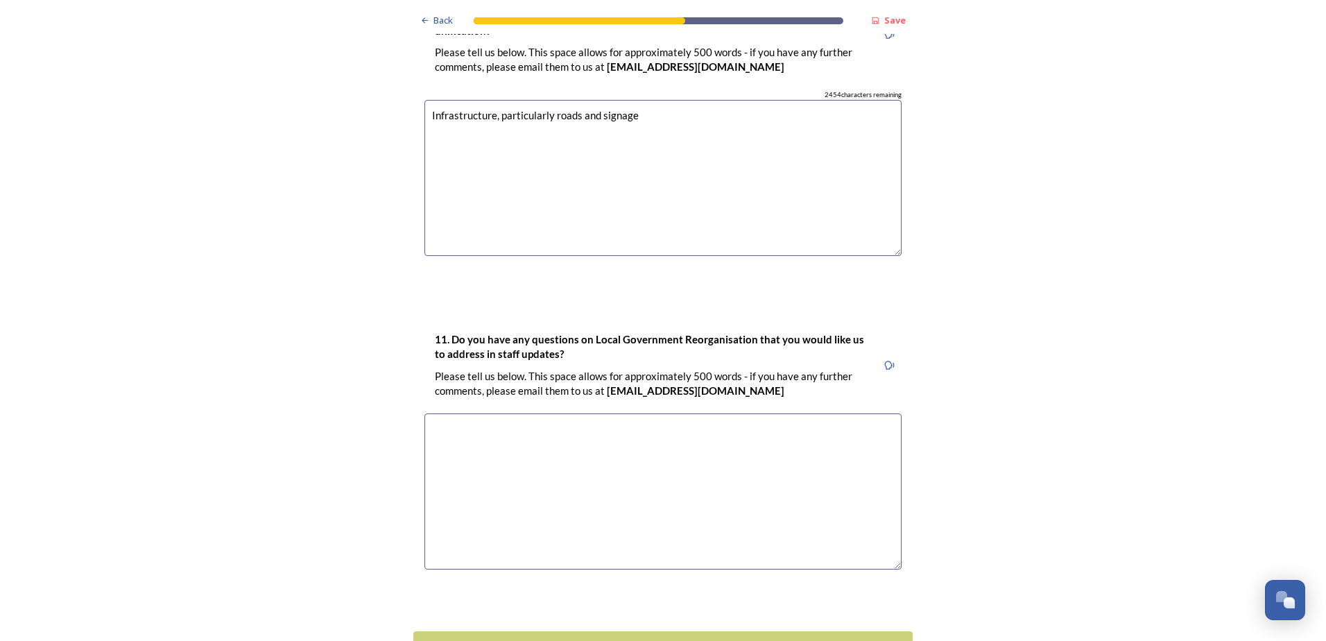
scroll to position [4017, 0]
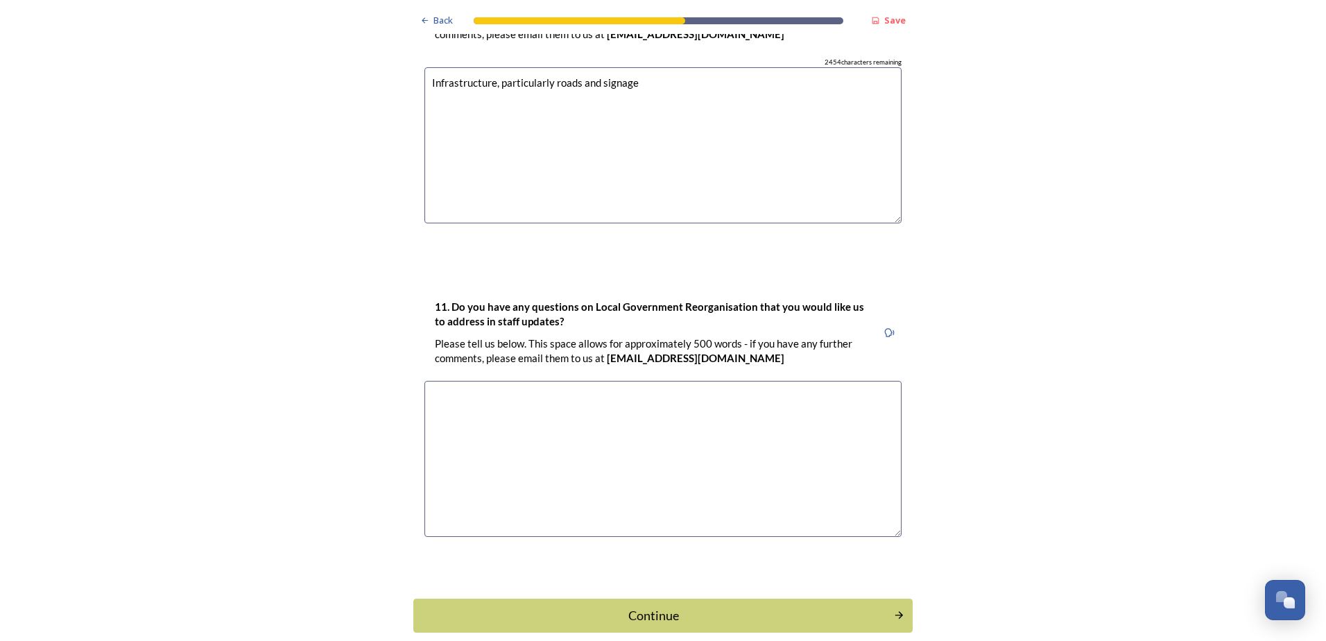
type textarea "Infrastructure, particularly roads and signage"
click at [584, 381] on textarea at bounding box center [663, 459] width 477 height 156
click at [687, 598] on button "Continue" at bounding box center [663, 615] width 504 height 34
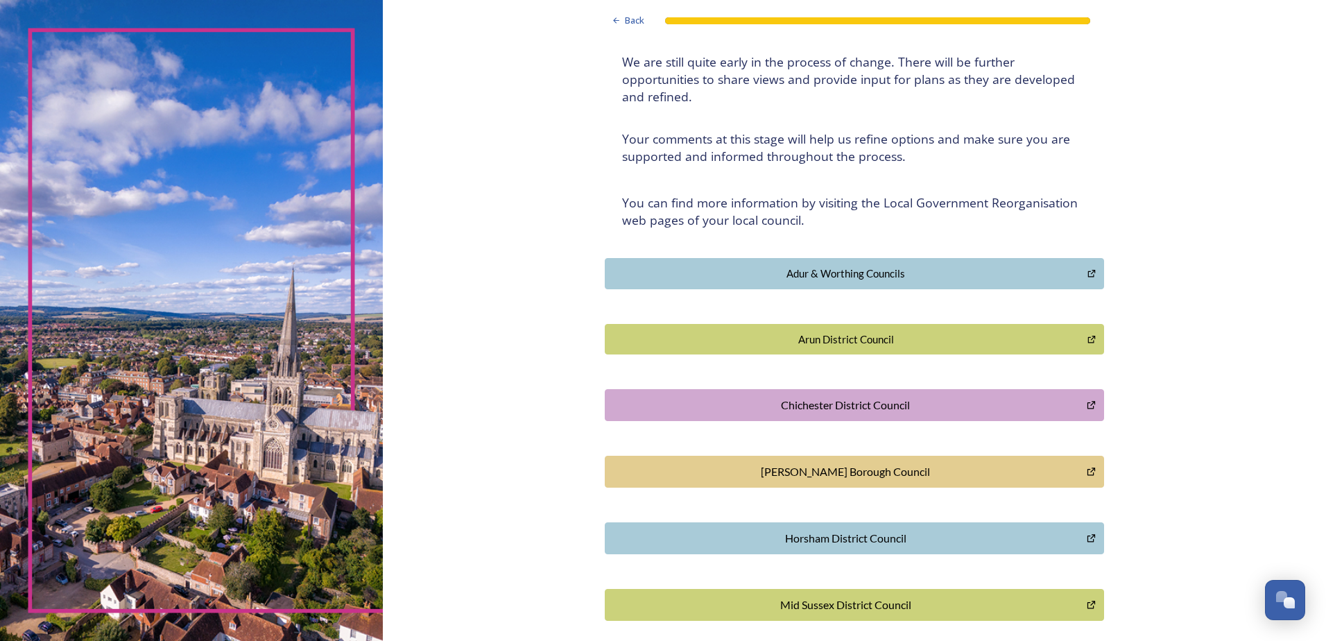
scroll to position [0, 0]
